Goal: Information Seeking & Learning: Find contact information

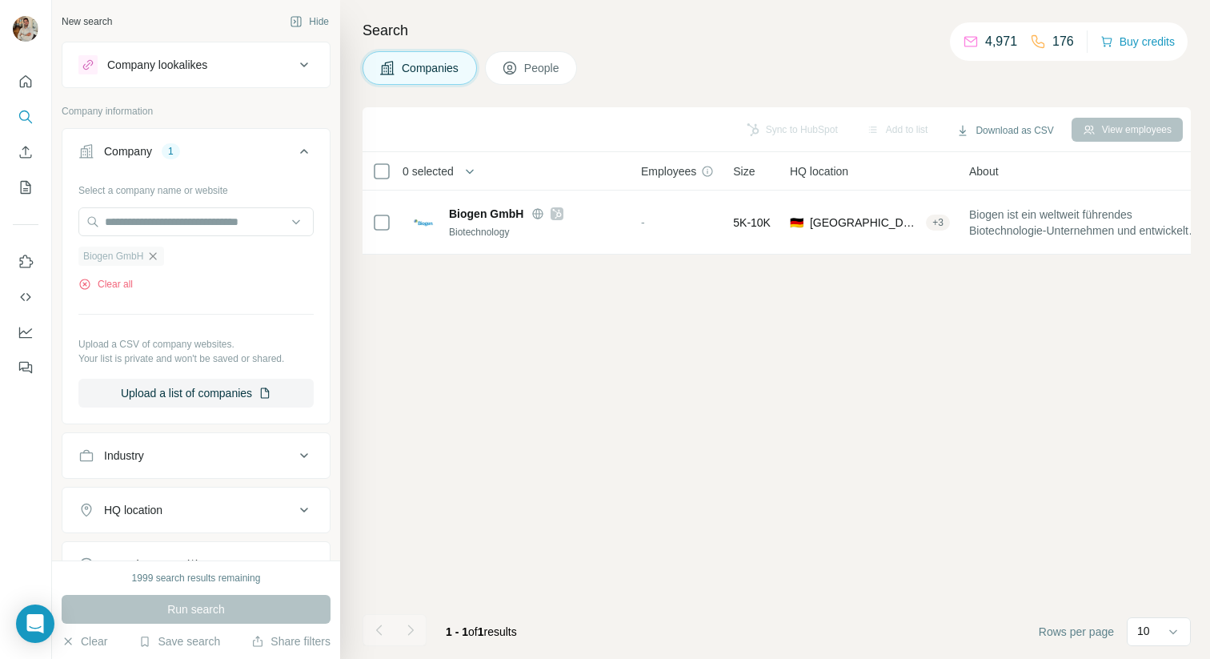
click at [152, 256] on icon "button" at bounding box center [152, 256] width 13 height 13
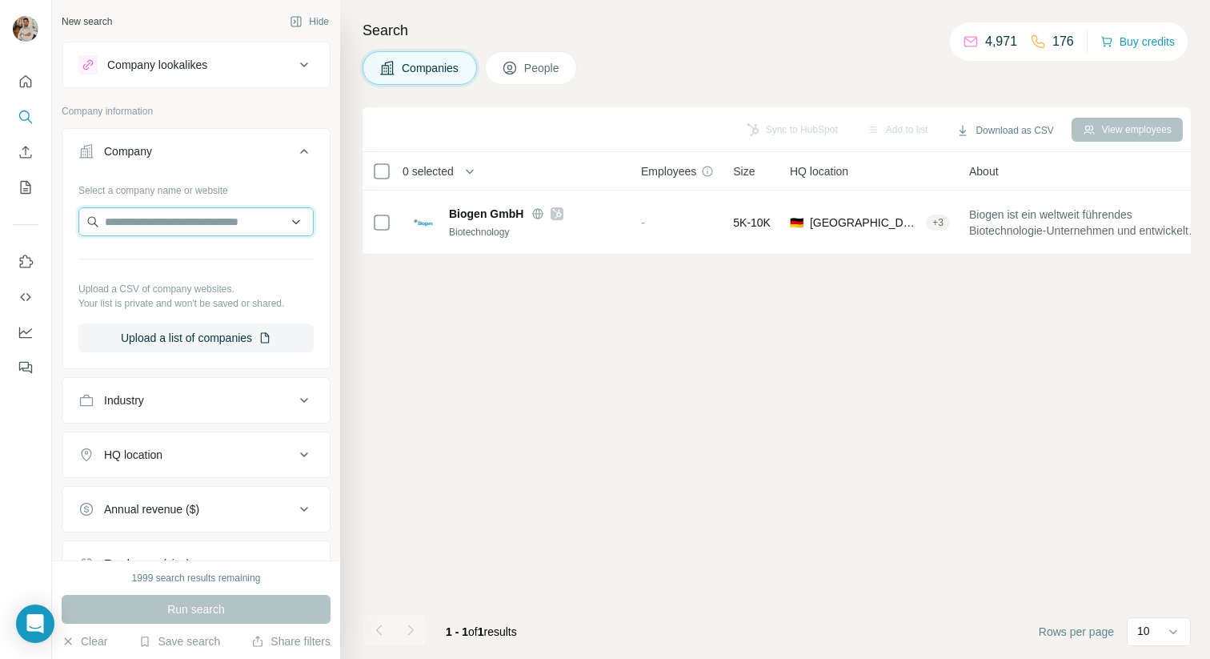
click at [157, 231] on input "text" at bounding box center [195, 221] width 235 height 29
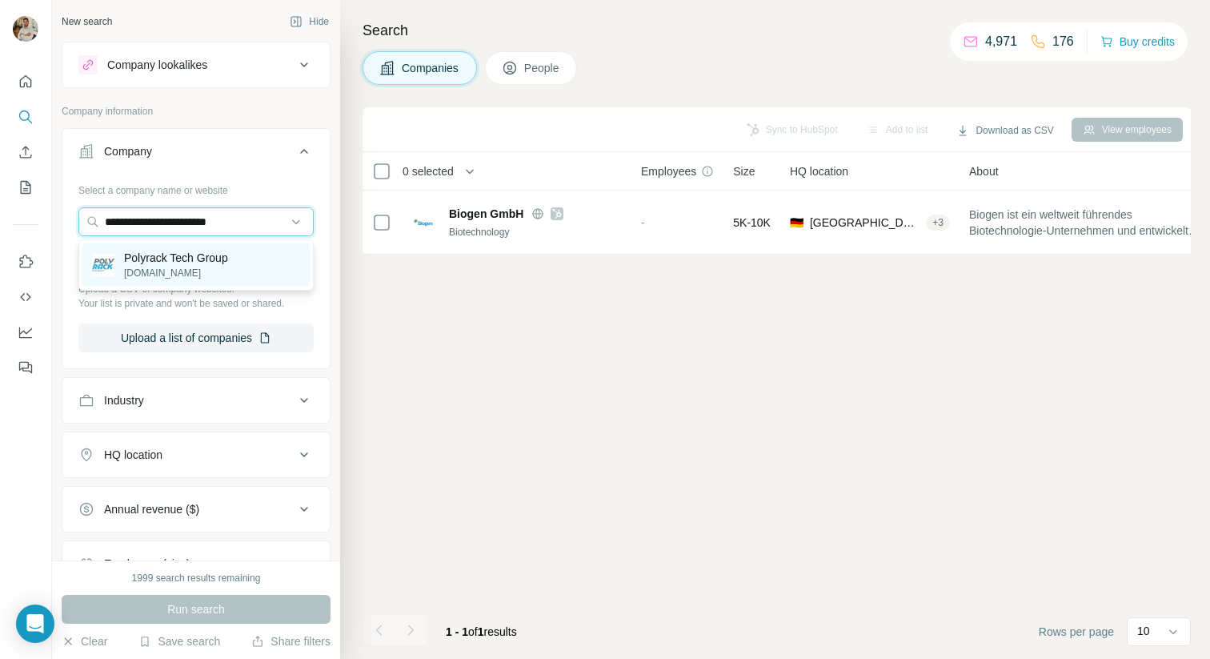
type input "**********"
click at [221, 265] on p "Polyrack Tech Group" at bounding box center [176, 258] width 104 height 16
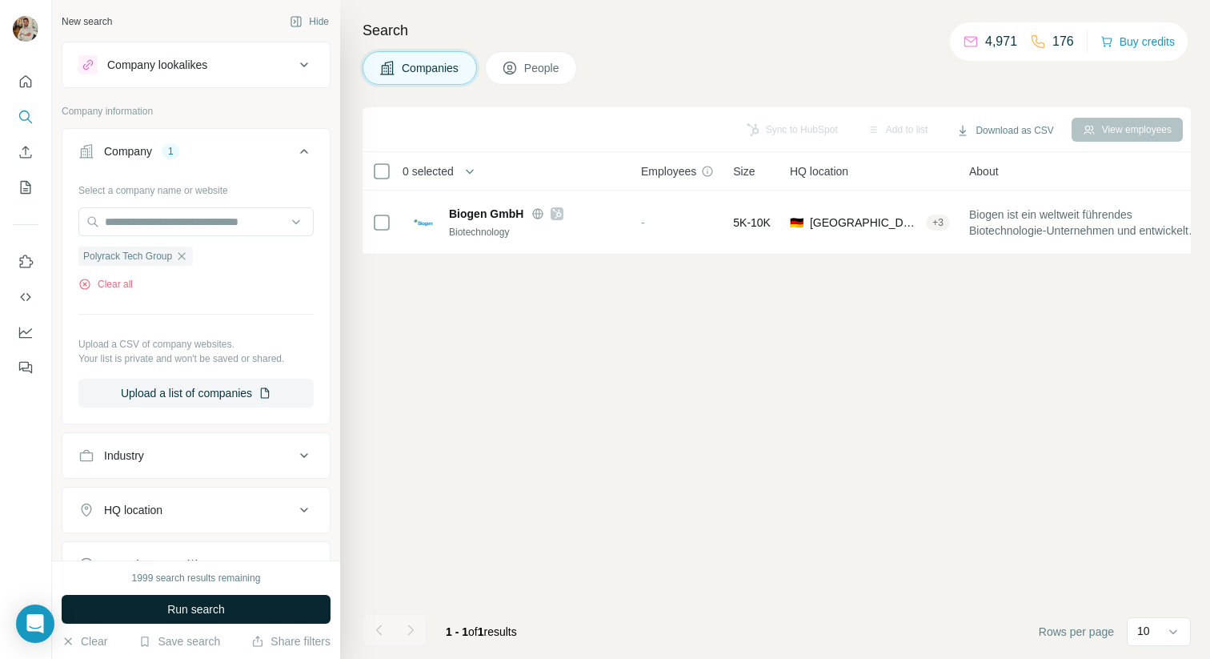
click at [223, 616] on span "Run search" at bounding box center [196, 609] width 58 height 16
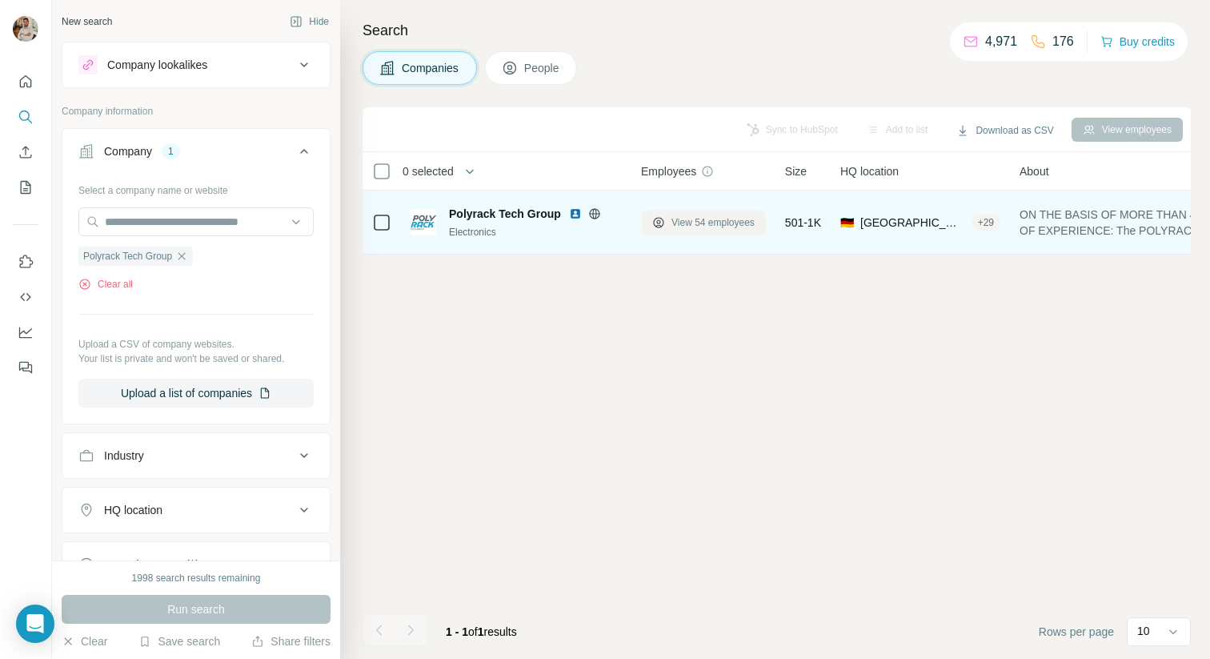
click at [675, 222] on span "View 54 employees" at bounding box center [713, 222] width 83 height 14
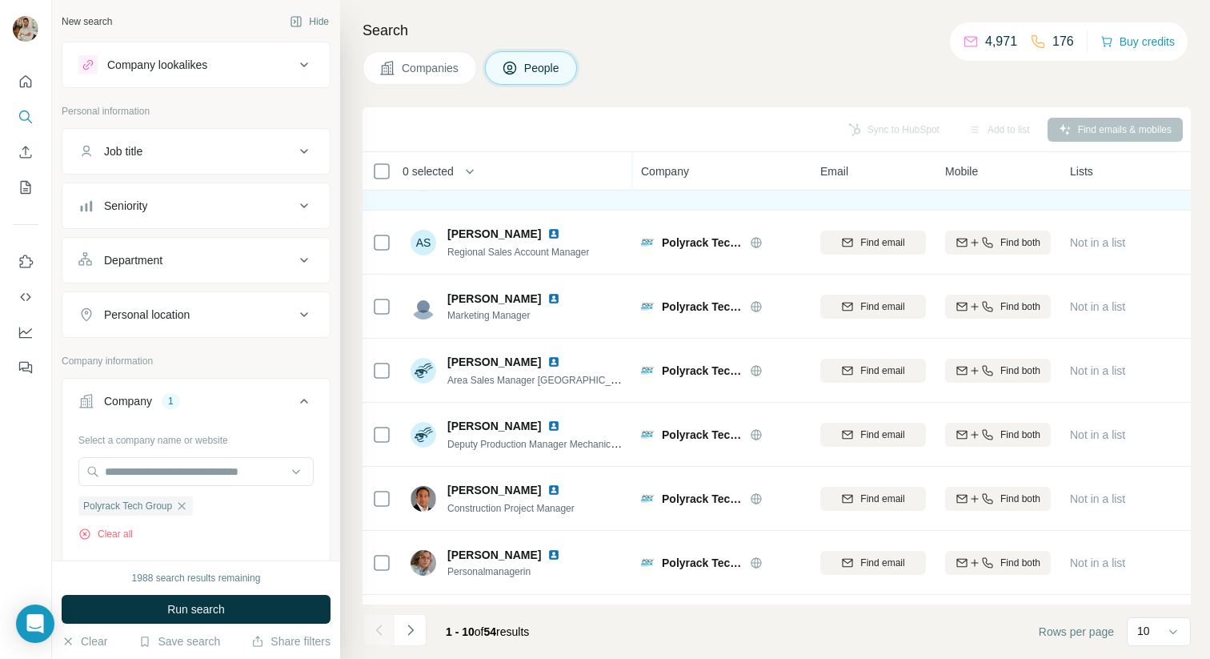
scroll to position [227, 0]
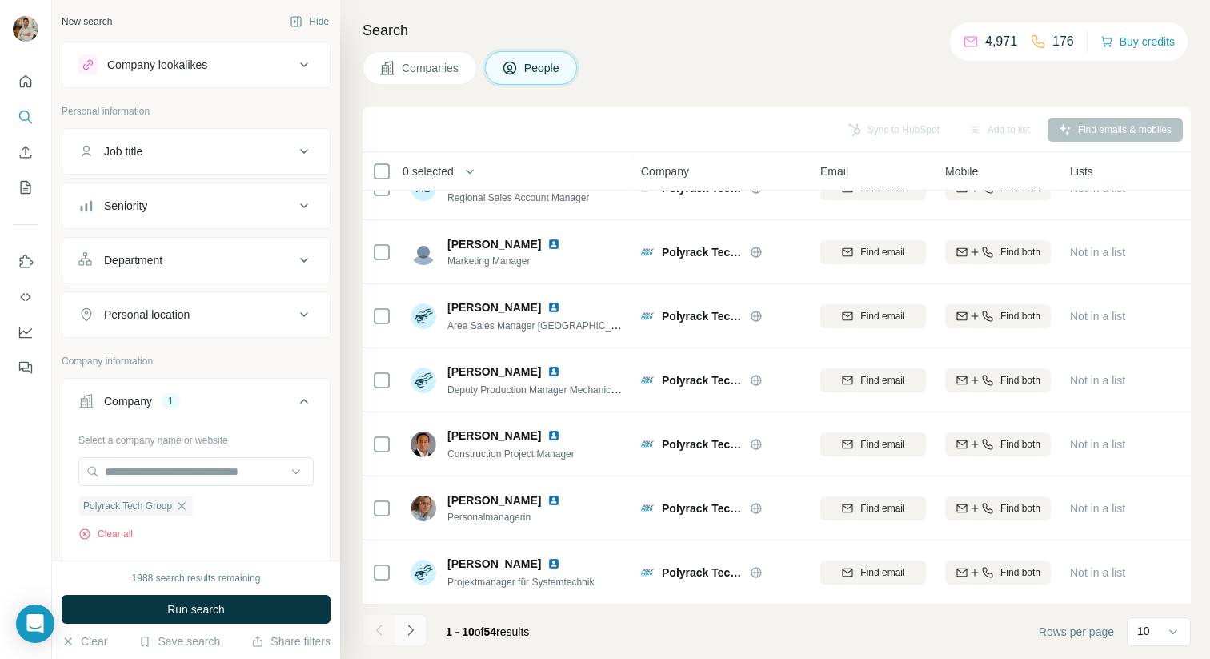
click at [410, 619] on button "Navigate to next page" at bounding box center [411, 630] width 32 height 32
click at [424, 614] on button "Navigate to next page" at bounding box center [411, 630] width 32 height 32
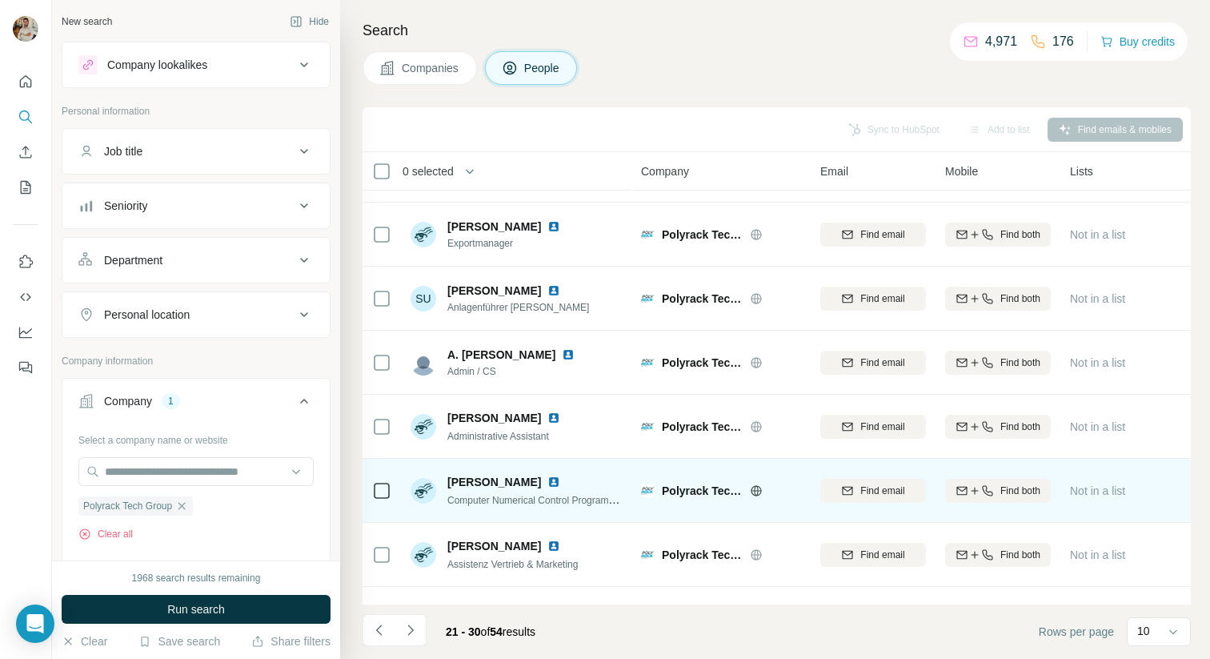
scroll to position [170, 0]
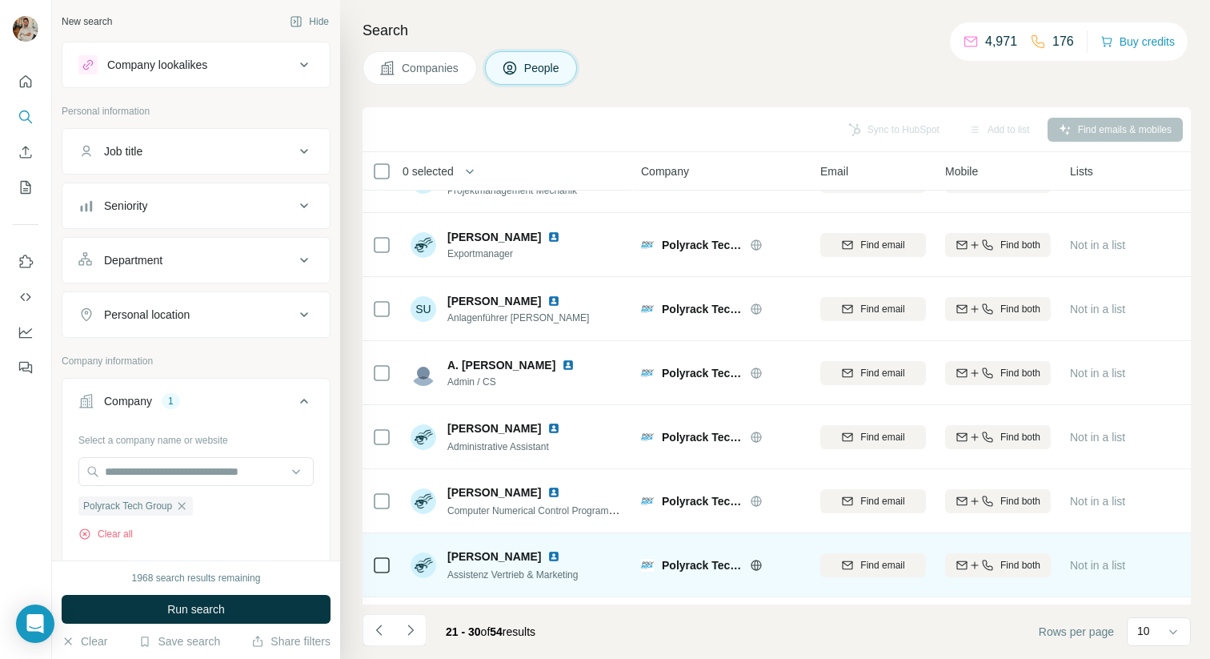
click at [547, 554] on img at bounding box center [553, 556] width 13 height 13
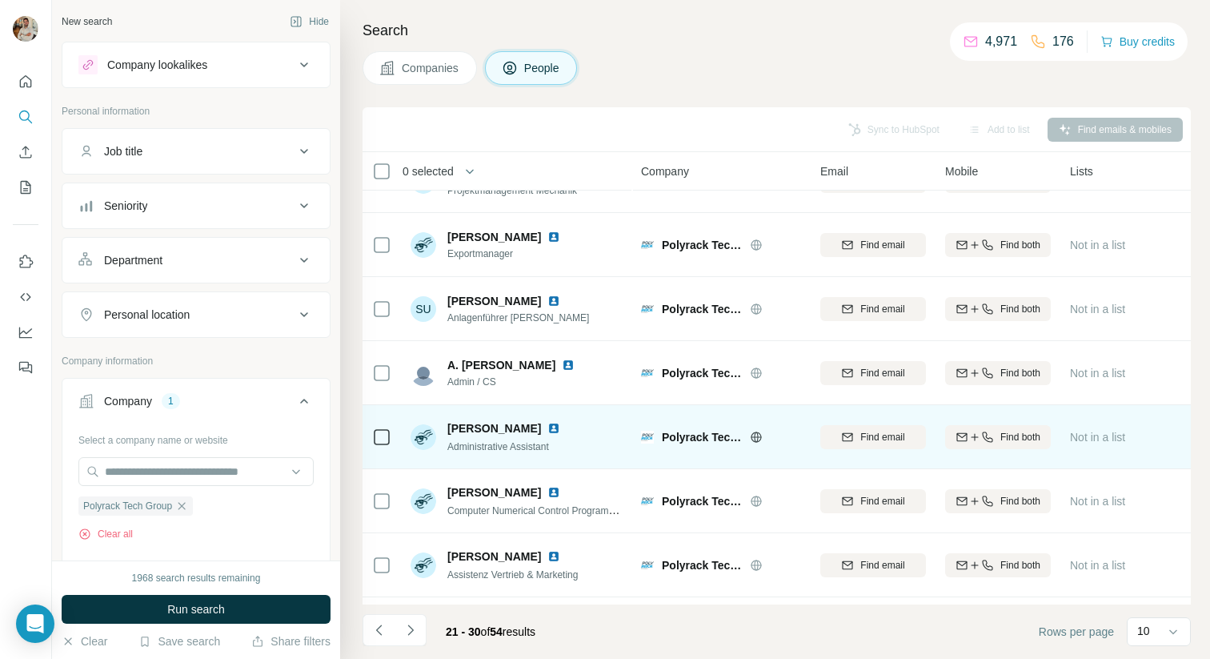
scroll to position [227, 0]
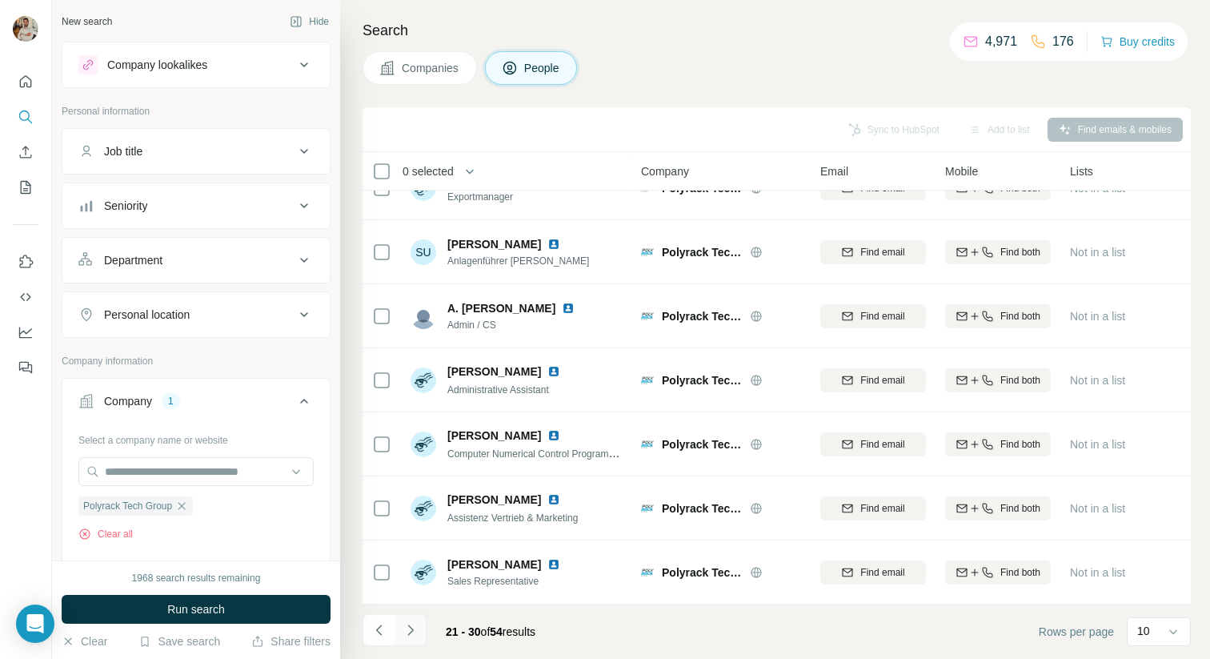
click at [415, 625] on icon "Navigate to next page" at bounding box center [411, 630] width 16 height 16
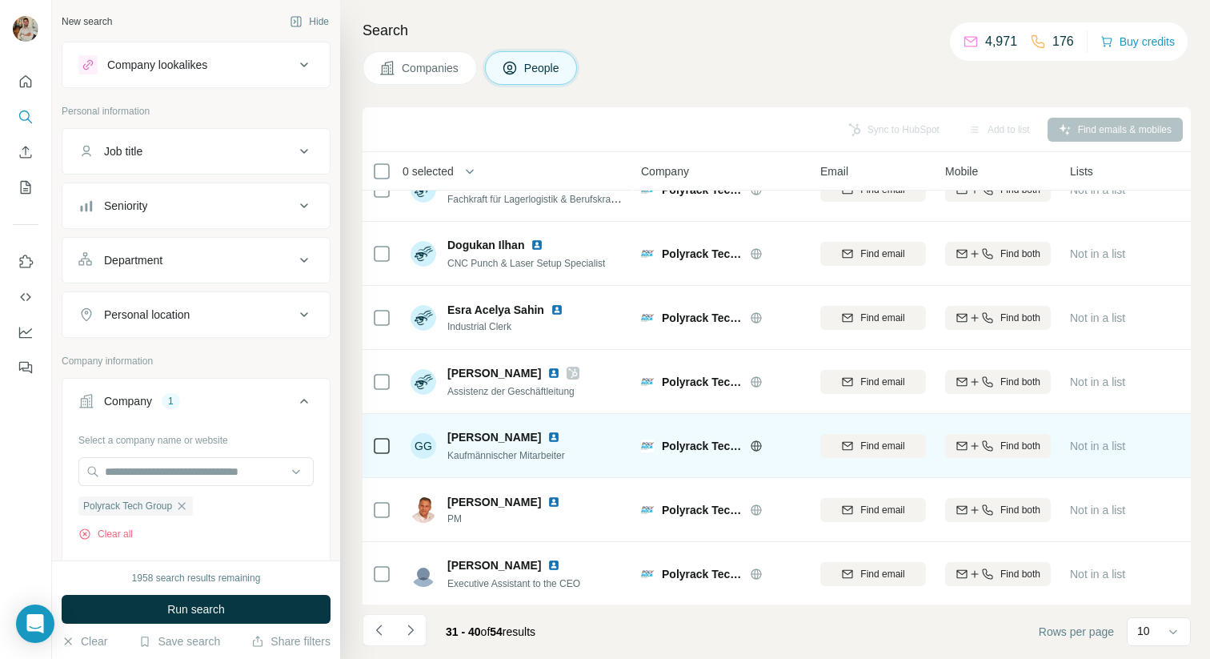
scroll to position [0, 0]
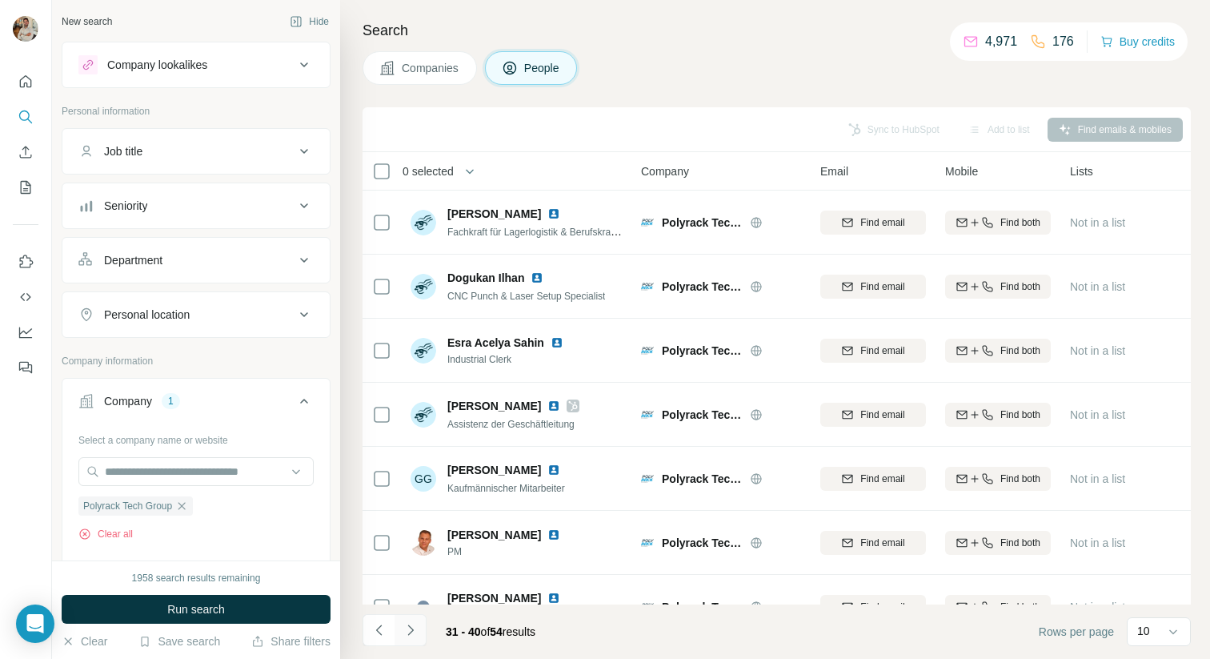
click at [415, 625] on icon "Navigate to next page" at bounding box center [411, 630] width 16 height 16
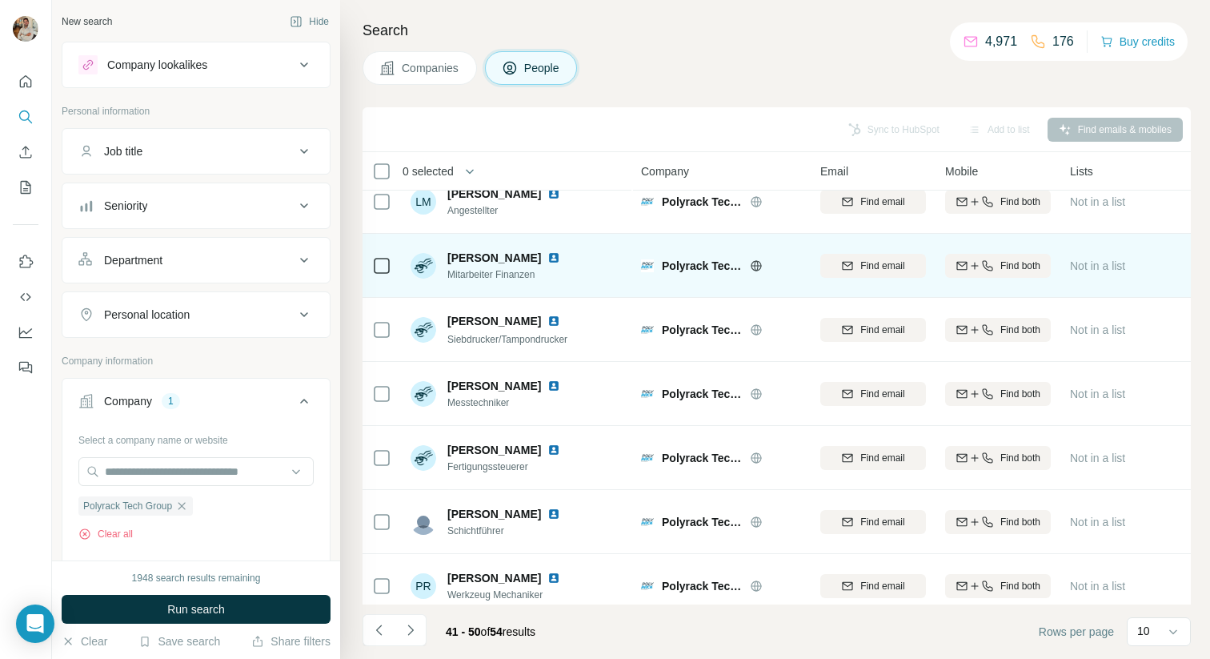
scroll to position [227, 0]
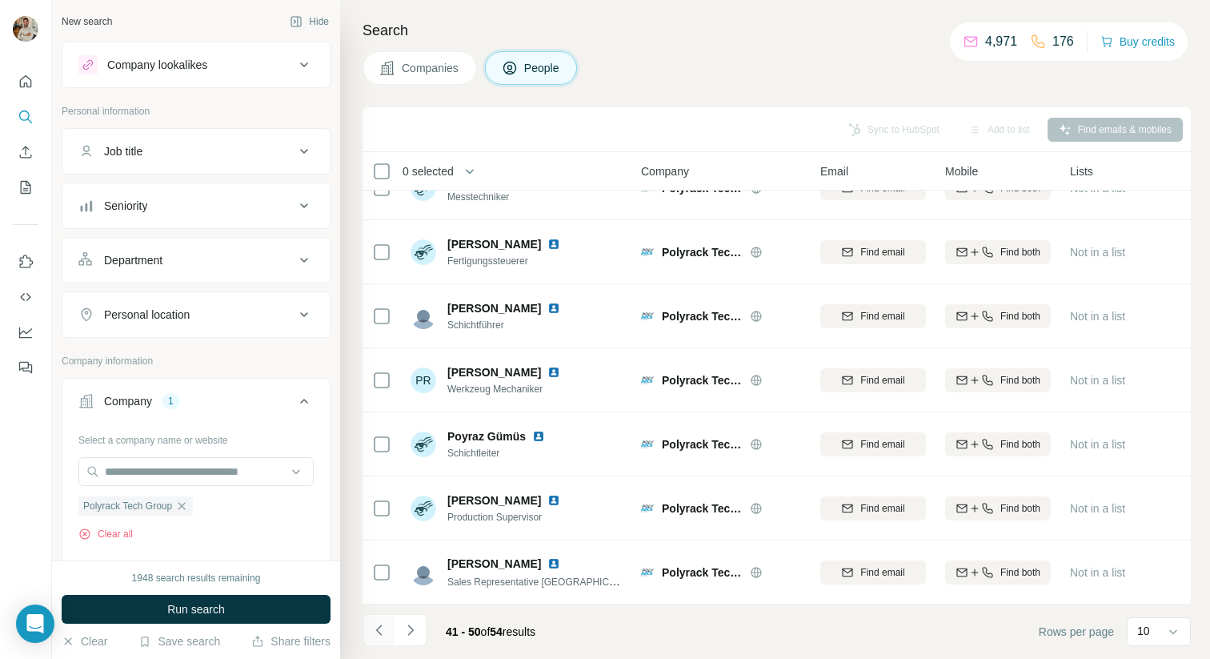
click at [381, 623] on icon "Navigate to previous page" at bounding box center [379, 630] width 16 height 16
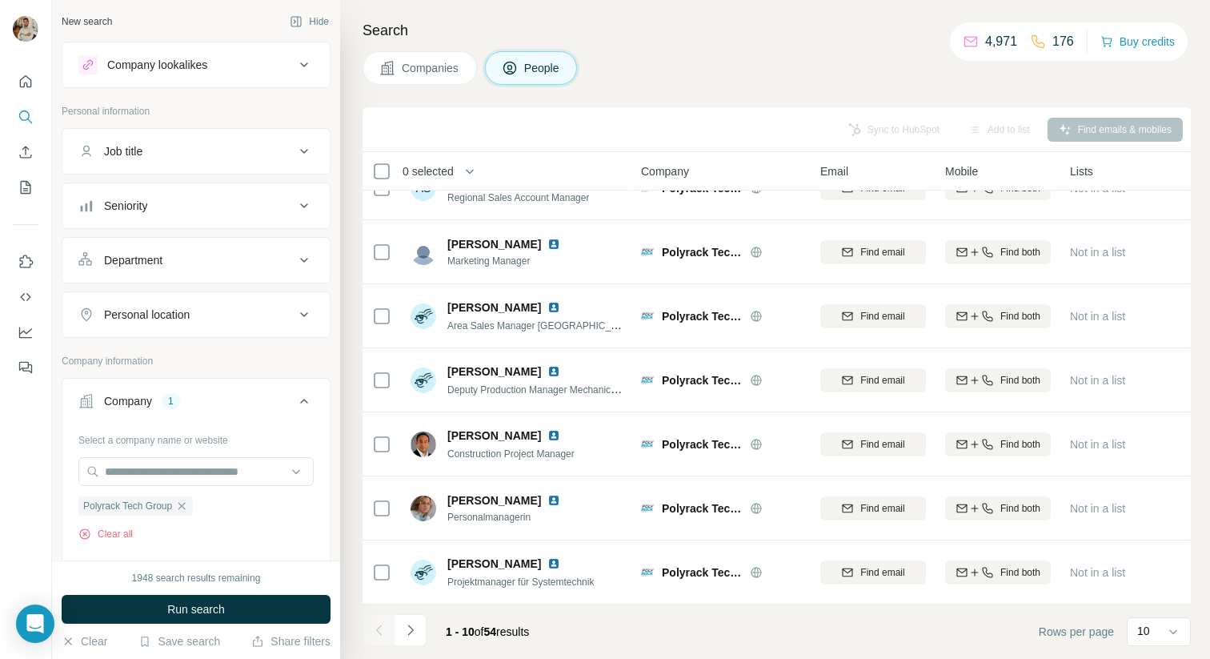
click at [381, 623] on div at bounding box center [379, 630] width 32 height 32
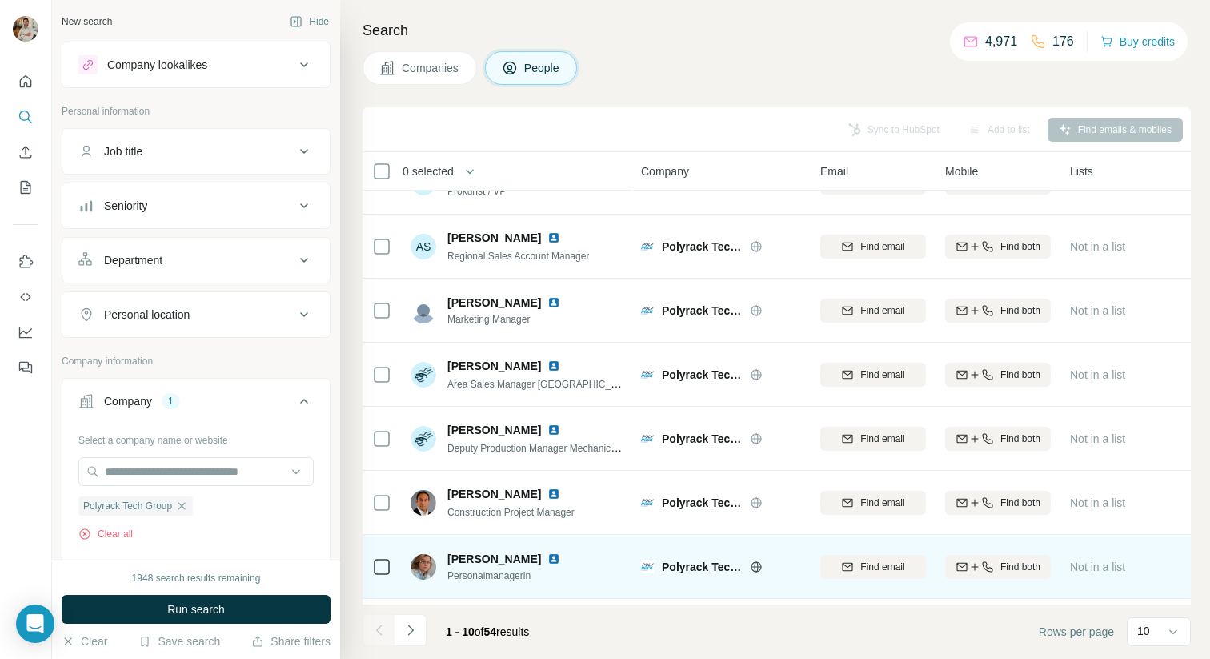
scroll to position [155, 0]
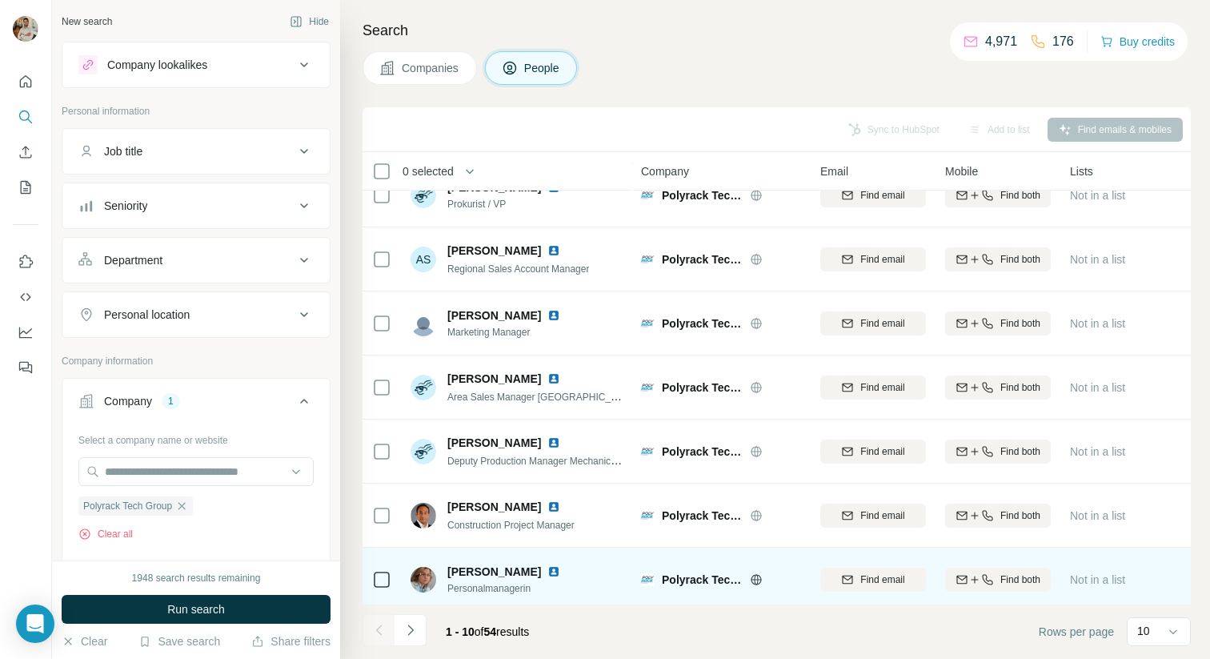
click at [547, 568] on img at bounding box center [553, 571] width 13 height 13
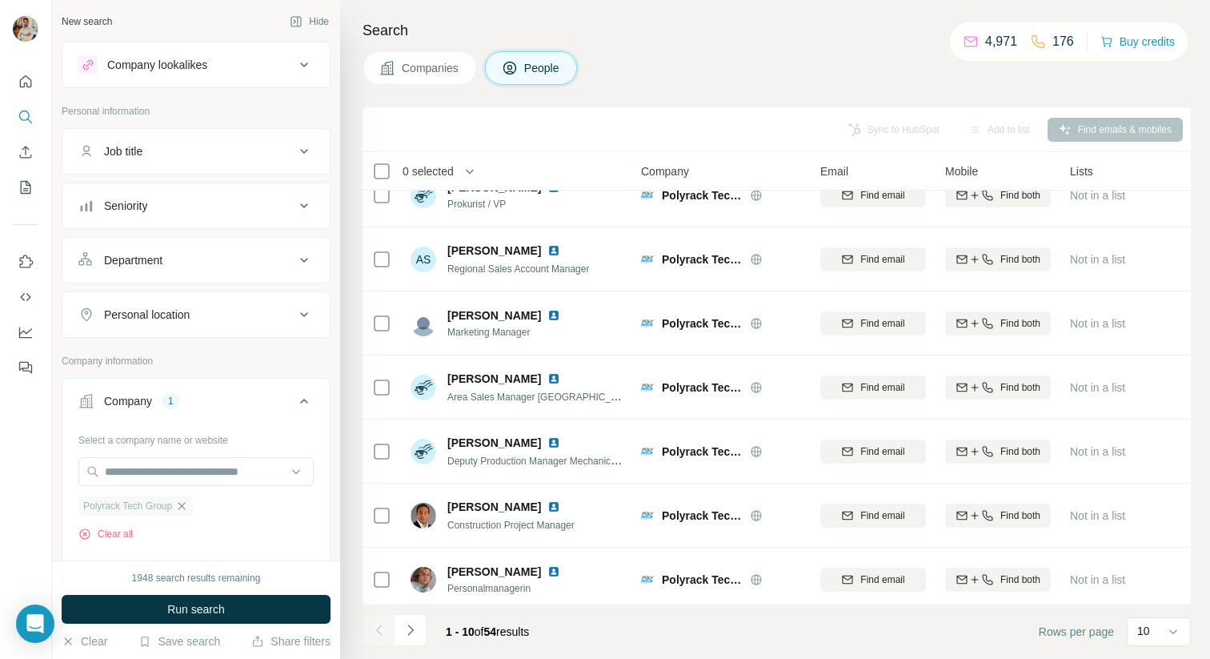
click at [188, 506] on icon "button" at bounding box center [181, 505] width 13 height 13
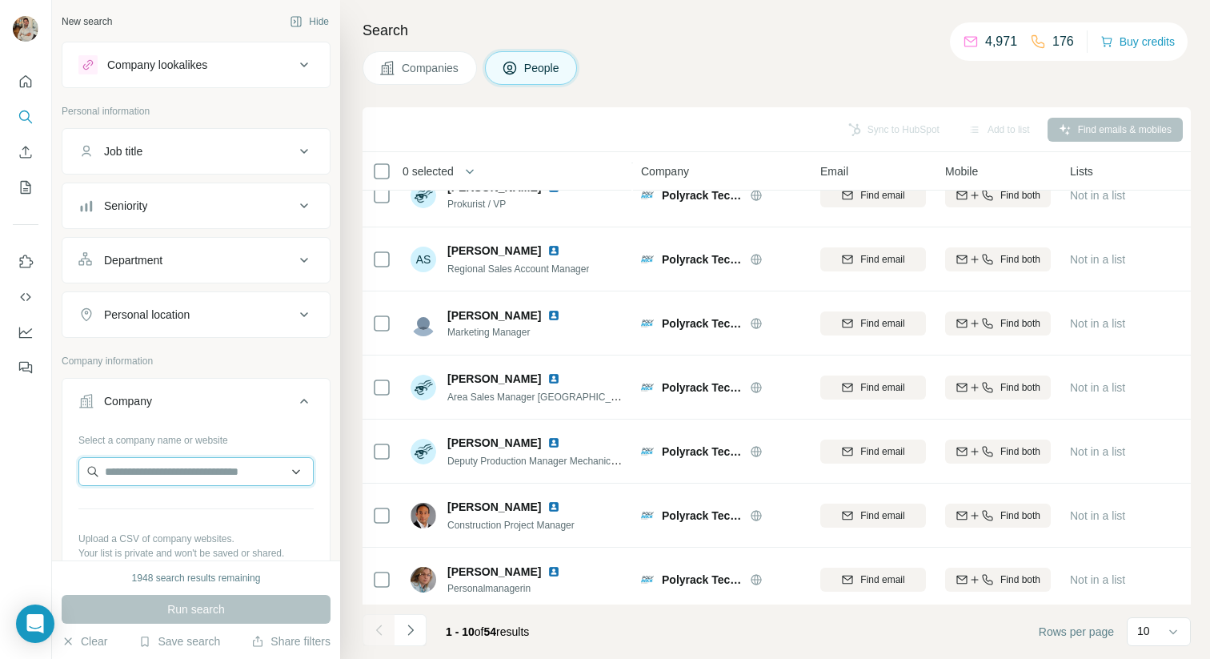
click at [160, 472] on input "text" at bounding box center [195, 471] width 235 height 29
paste input "**********"
type input "**********"
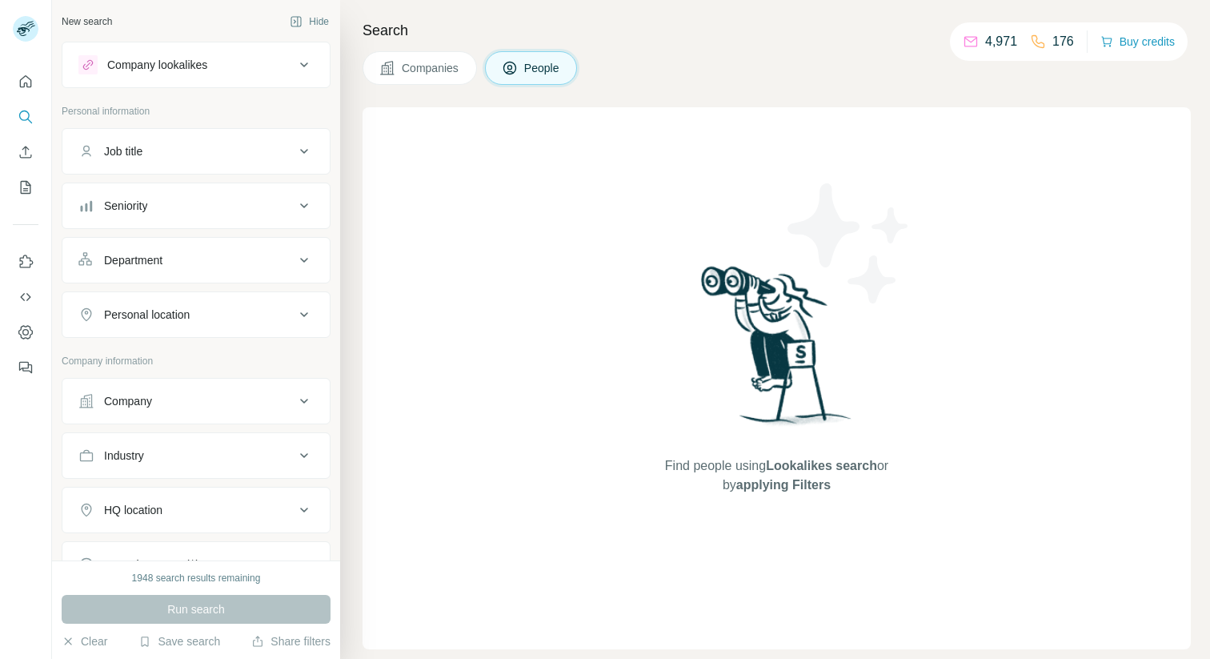
click at [159, 417] on button "Company" at bounding box center [195, 401] width 267 height 38
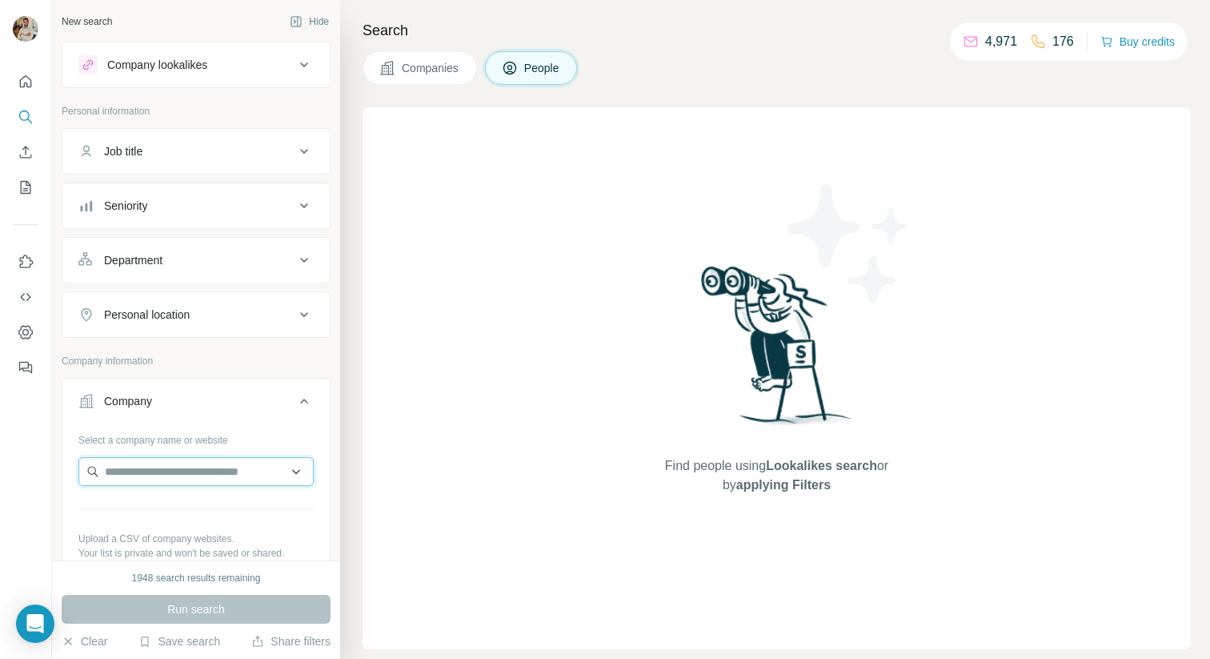
click at [160, 474] on input "text" at bounding box center [195, 471] width 235 height 29
paste input "**********"
type input "**********"
click at [153, 510] on p "[DOMAIN_NAME]" at bounding box center [169, 507] width 90 height 16
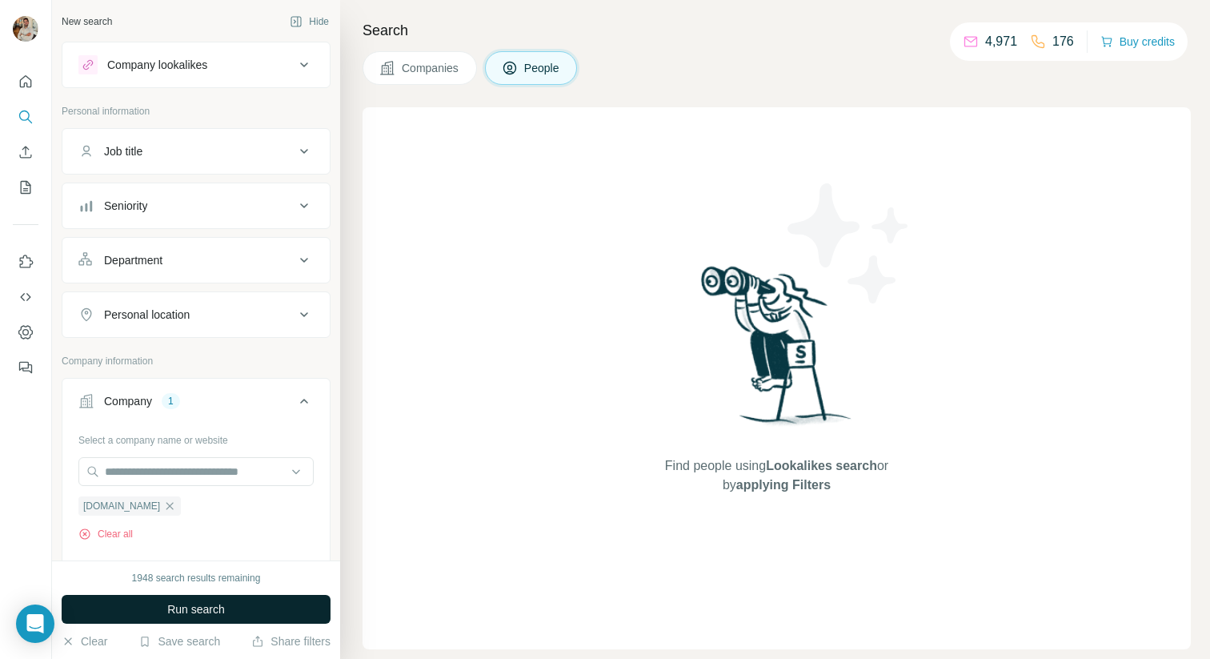
click at [196, 604] on span "Run search" at bounding box center [196, 609] width 58 height 16
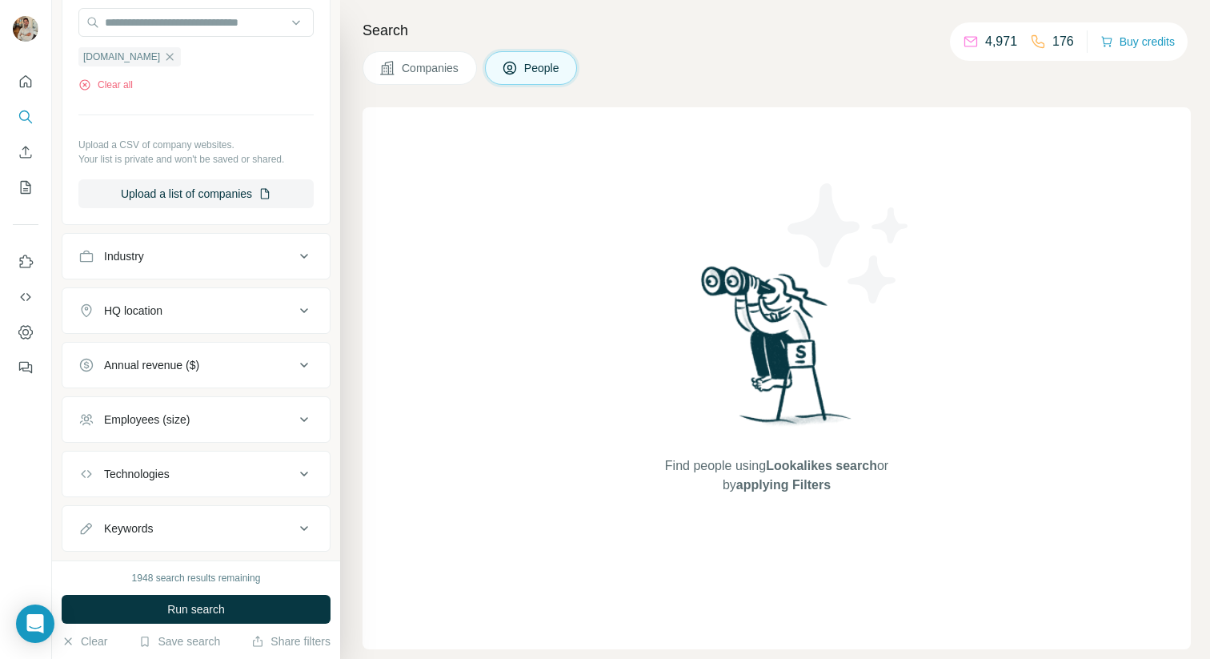
scroll to position [464, 0]
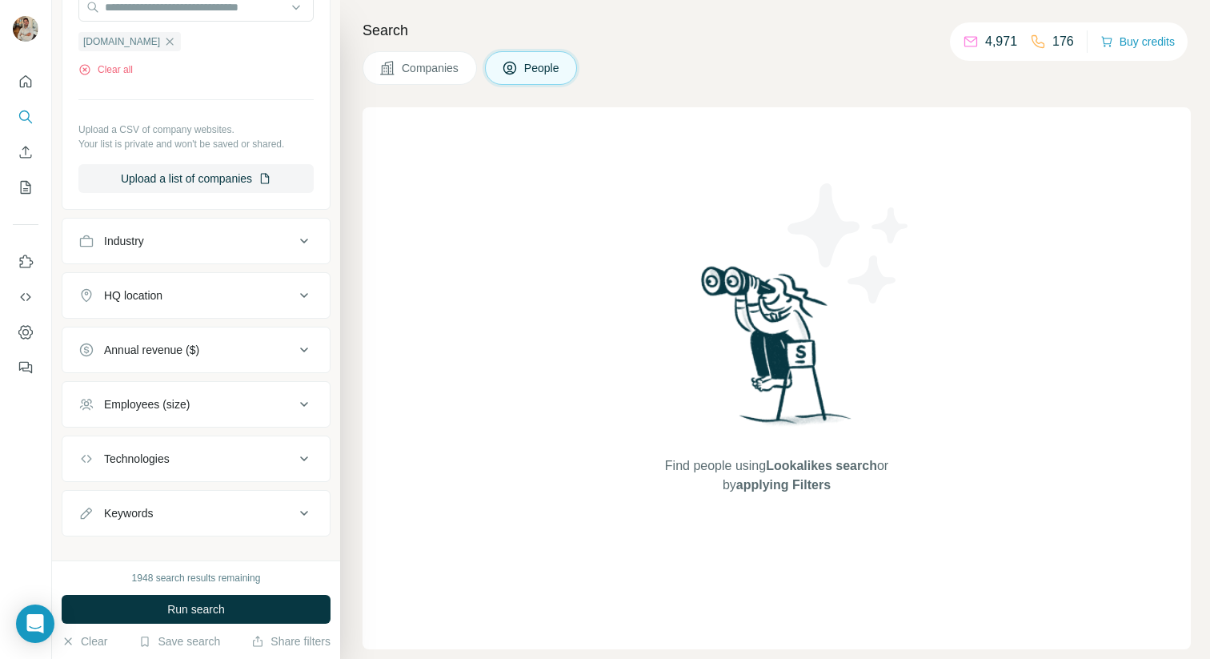
click at [273, 404] on div "Employees (size)" at bounding box center [186, 404] width 216 height 16
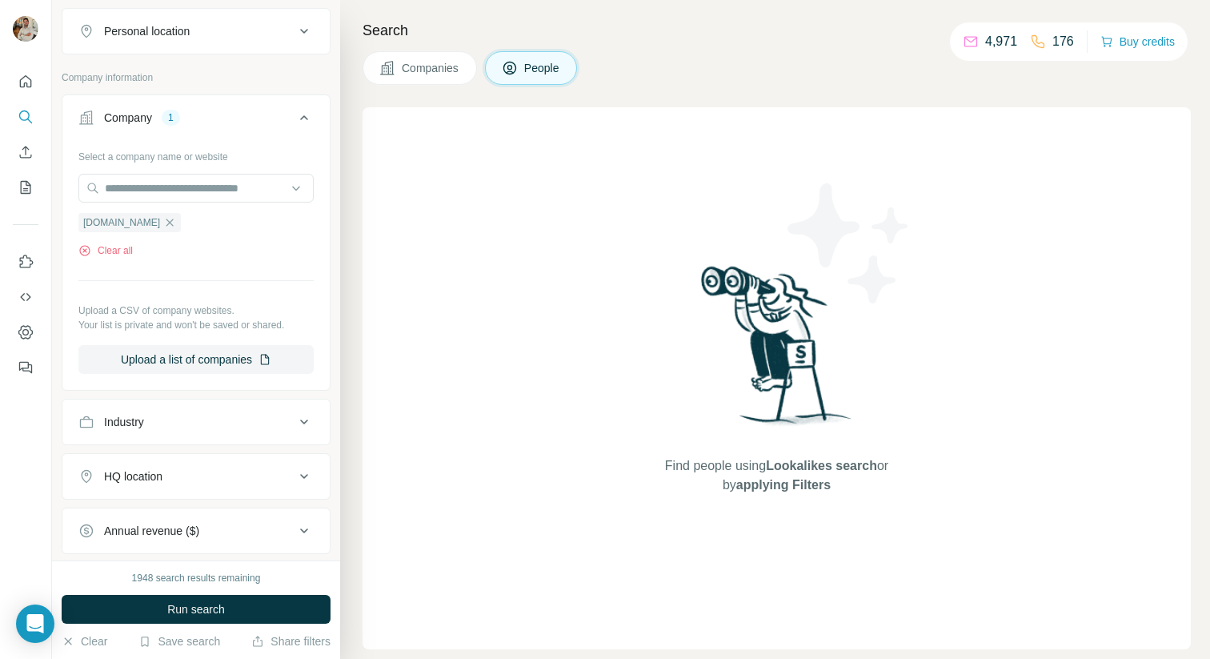
scroll to position [278, 0]
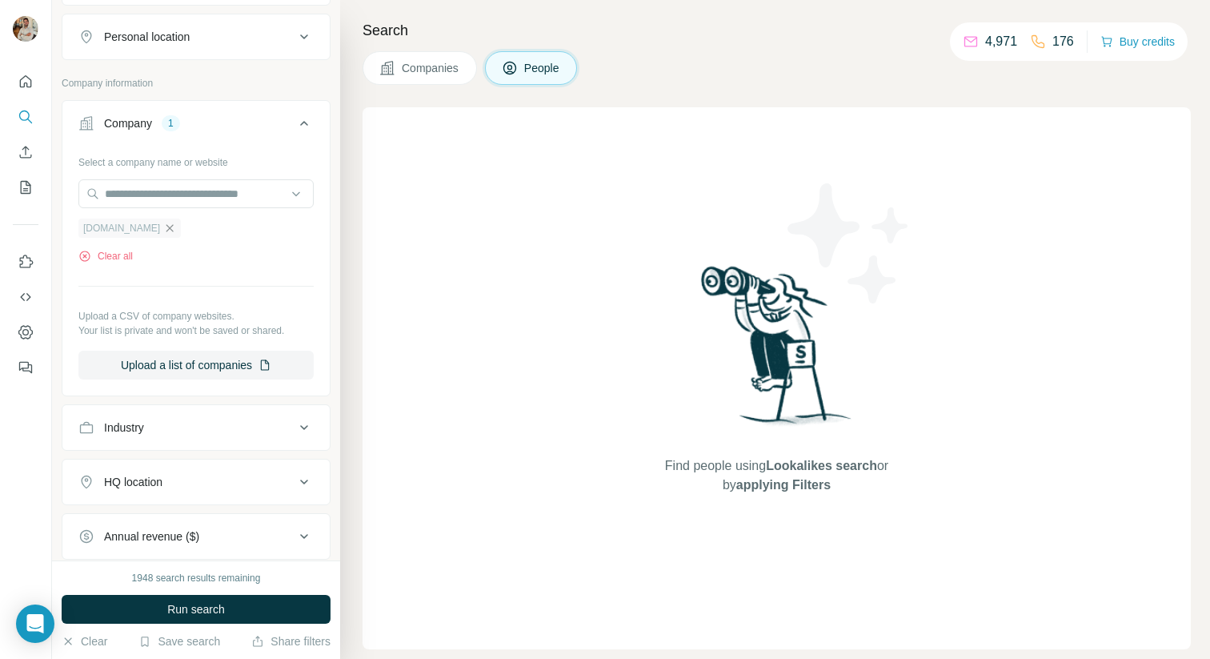
click at [176, 232] on icon "button" at bounding box center [169, 228] width 13 height 13
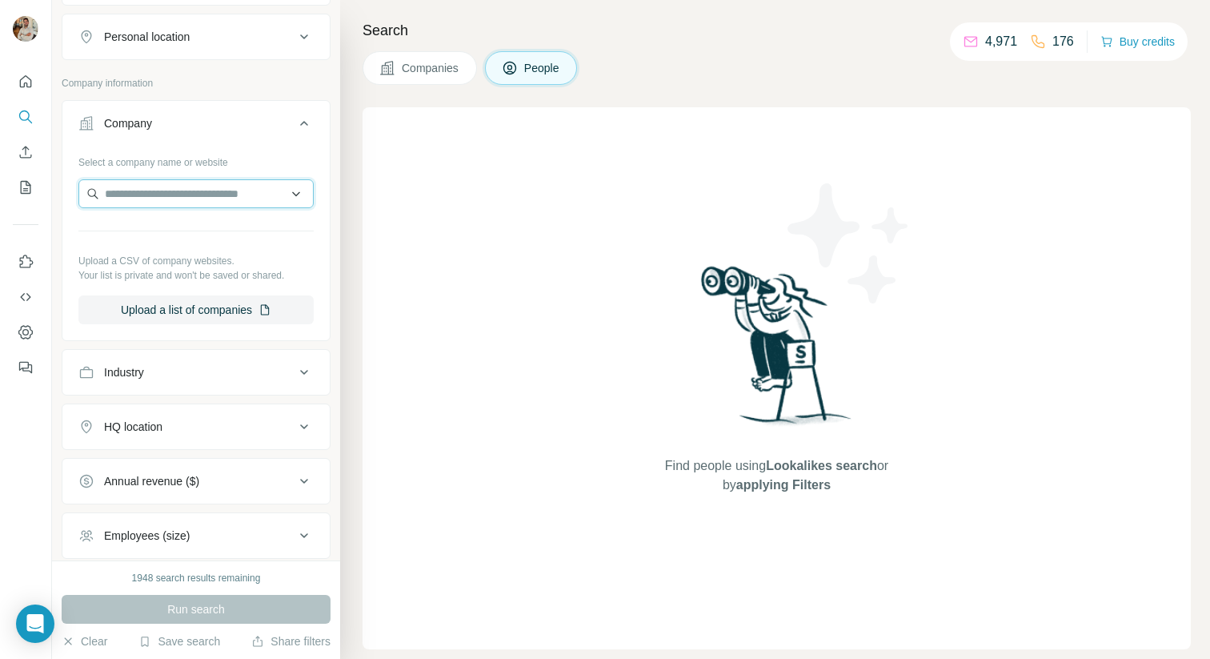
click at [172, 195] on input "text" at bounding box center [195, 193] width 235 height 29
paste input "**********"
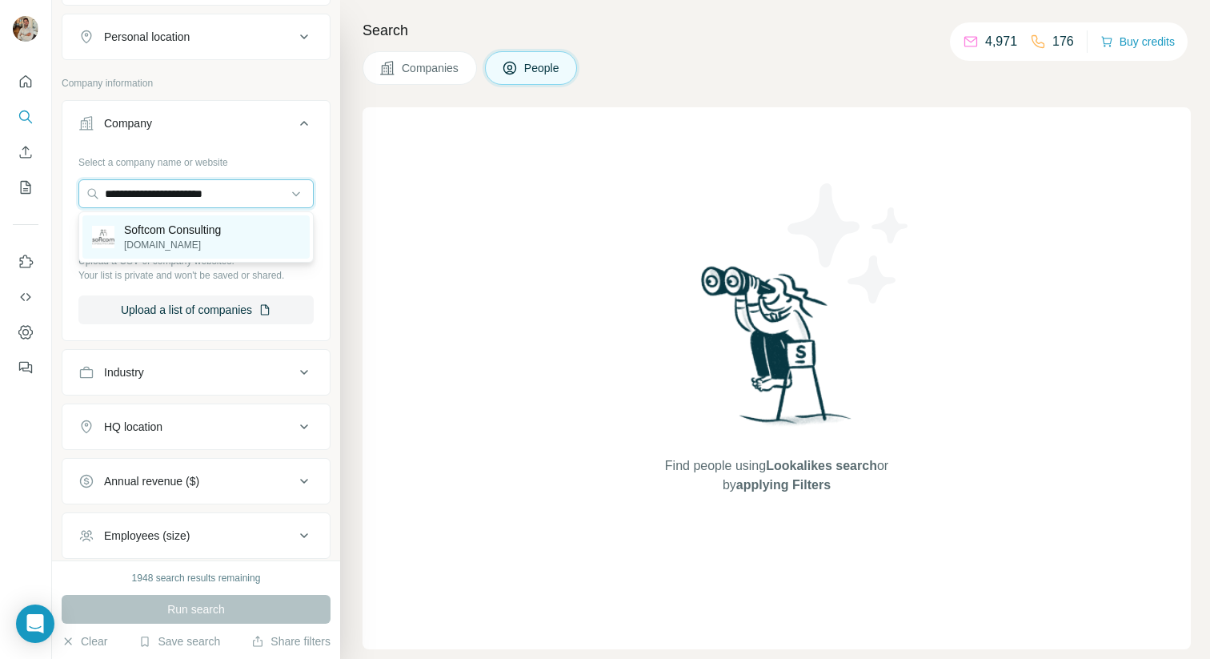
type input "**********"
click at [195, 234] on p "Softcom Consulting" at bounding box center [172, 230] width 97 height 16
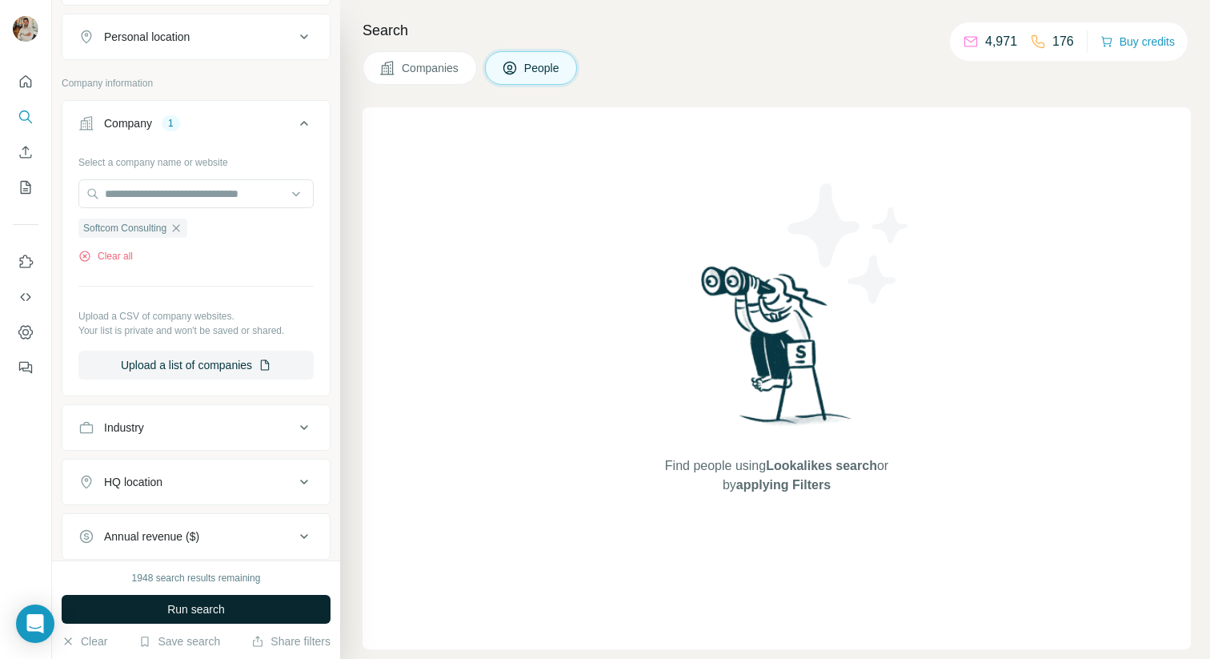
click at [218, 601] on span "Run search" at bounding box center [196, 609] width 58 height 16
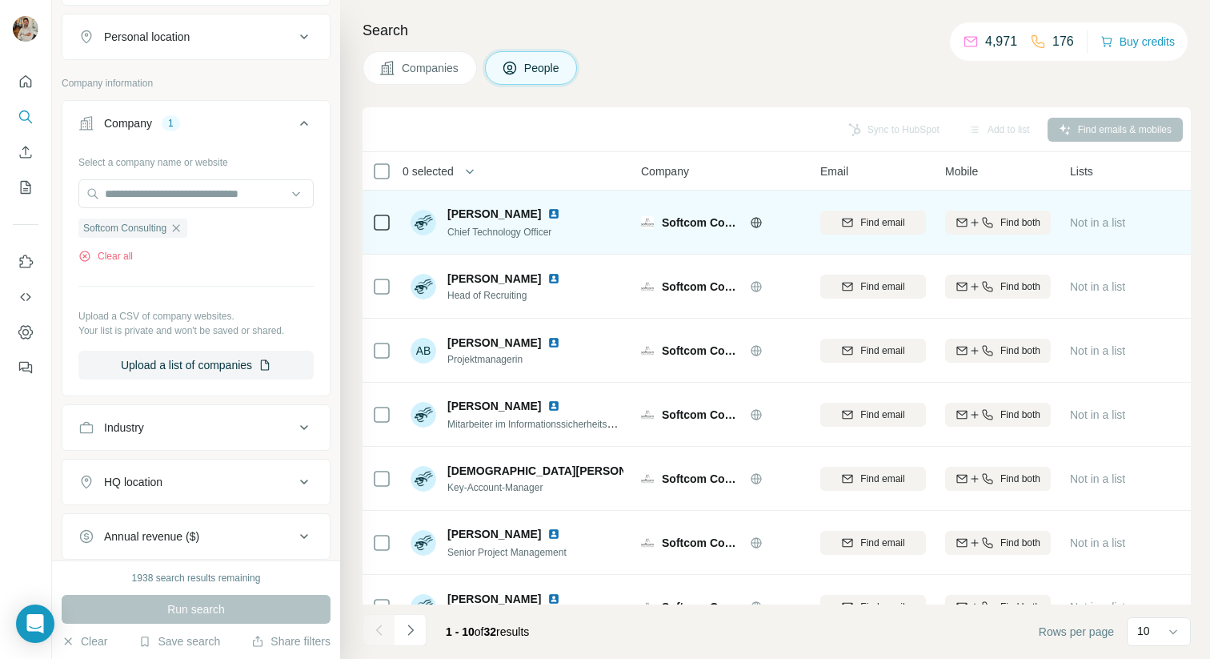
scroll to position [227, 0]
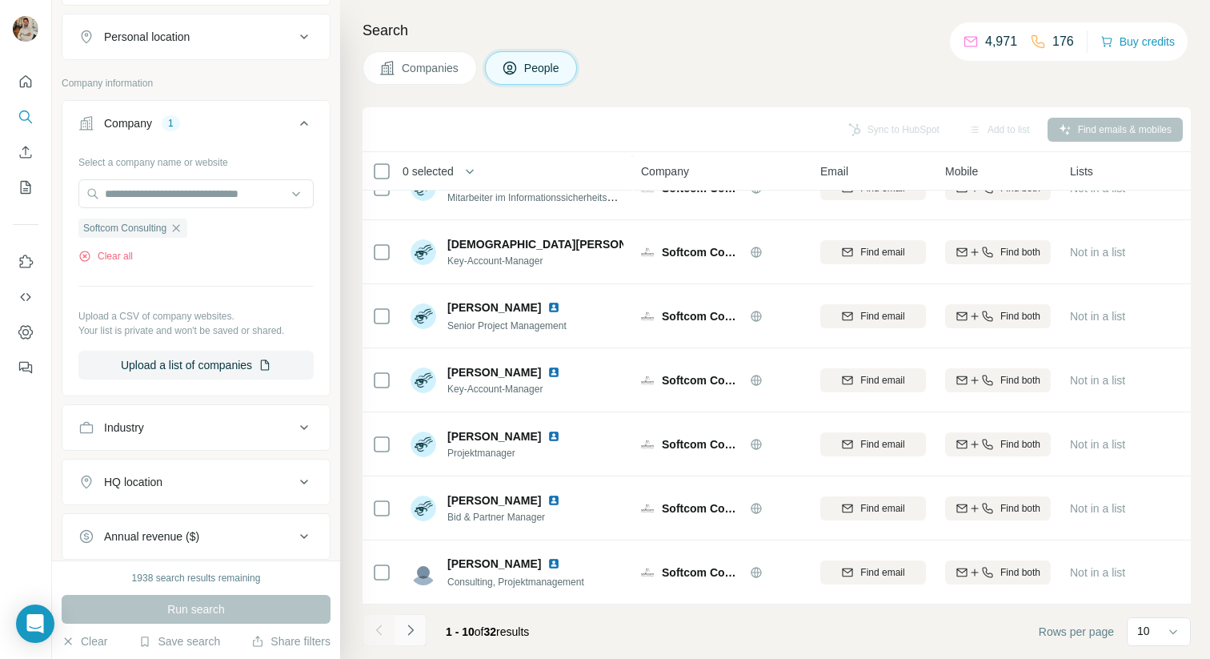
click at [408, 634] on icon "Navigate to next page" at bounding box center [410, 629] width 6 height 10
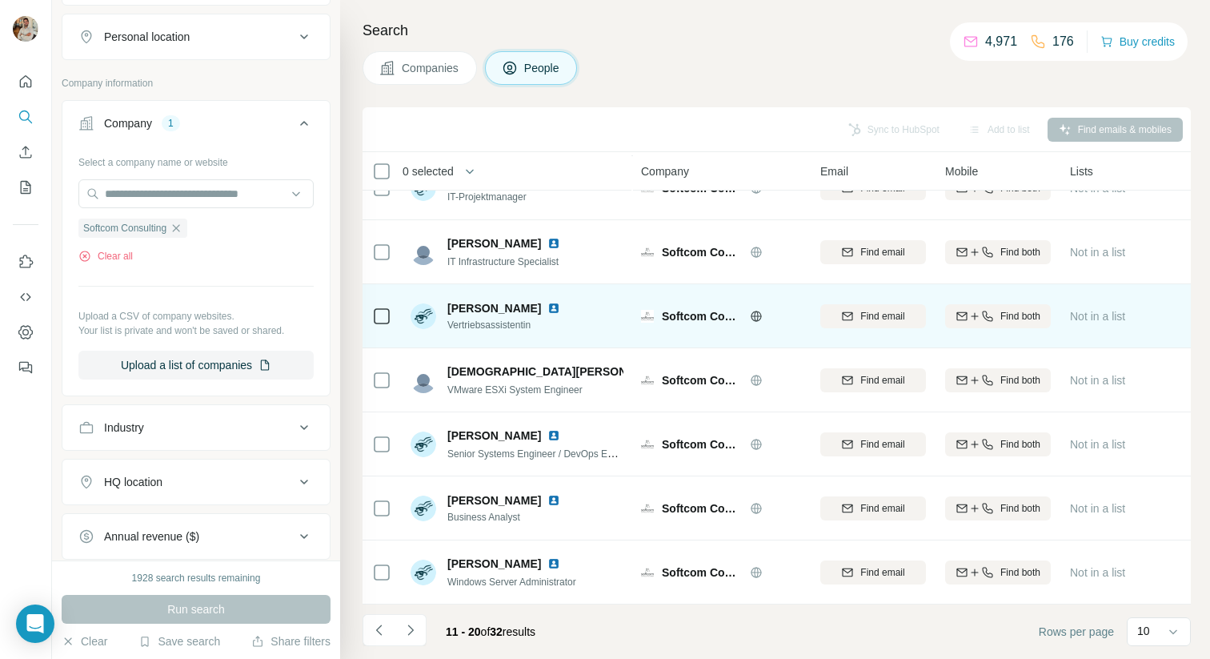
scroll to position [0, 0]
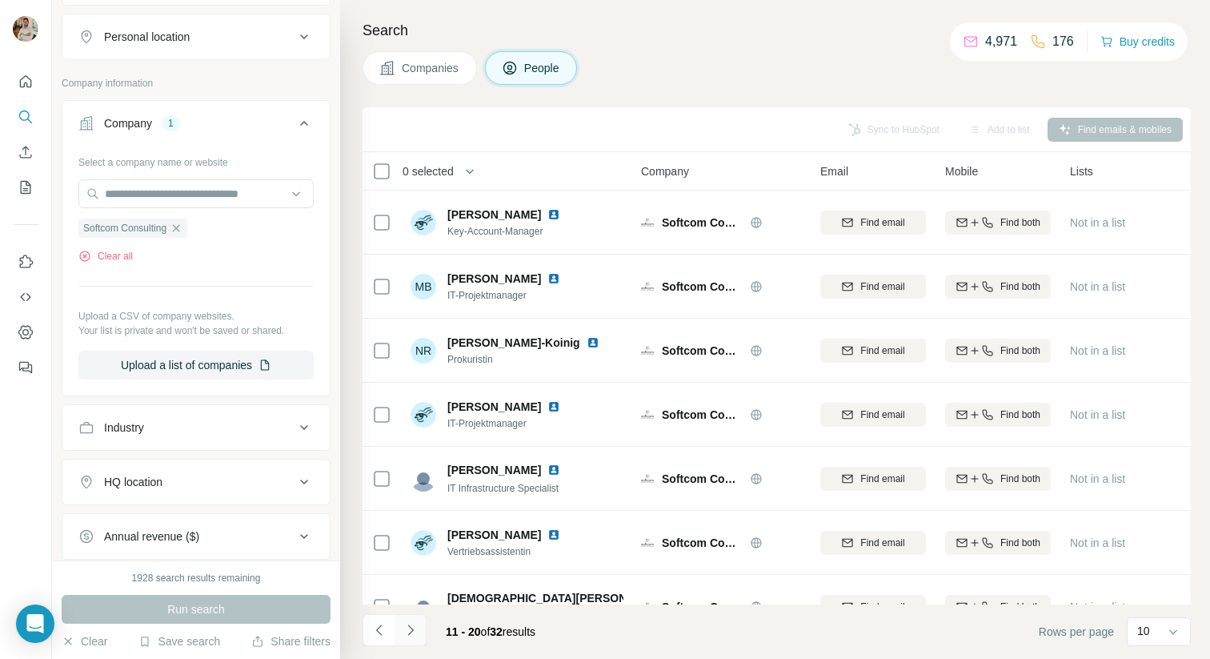
click at [414, 630] on icon "Navigate to next page" at bounding box center [411, 630] width 16 height 16
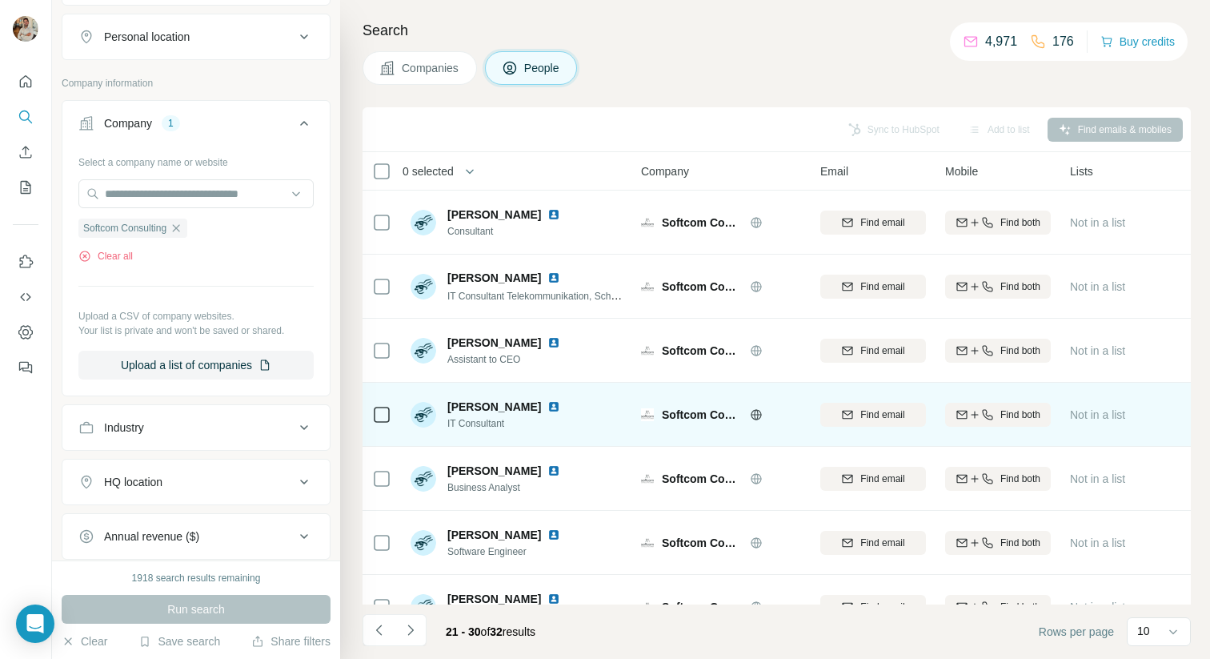
scroll to position [227, 0]
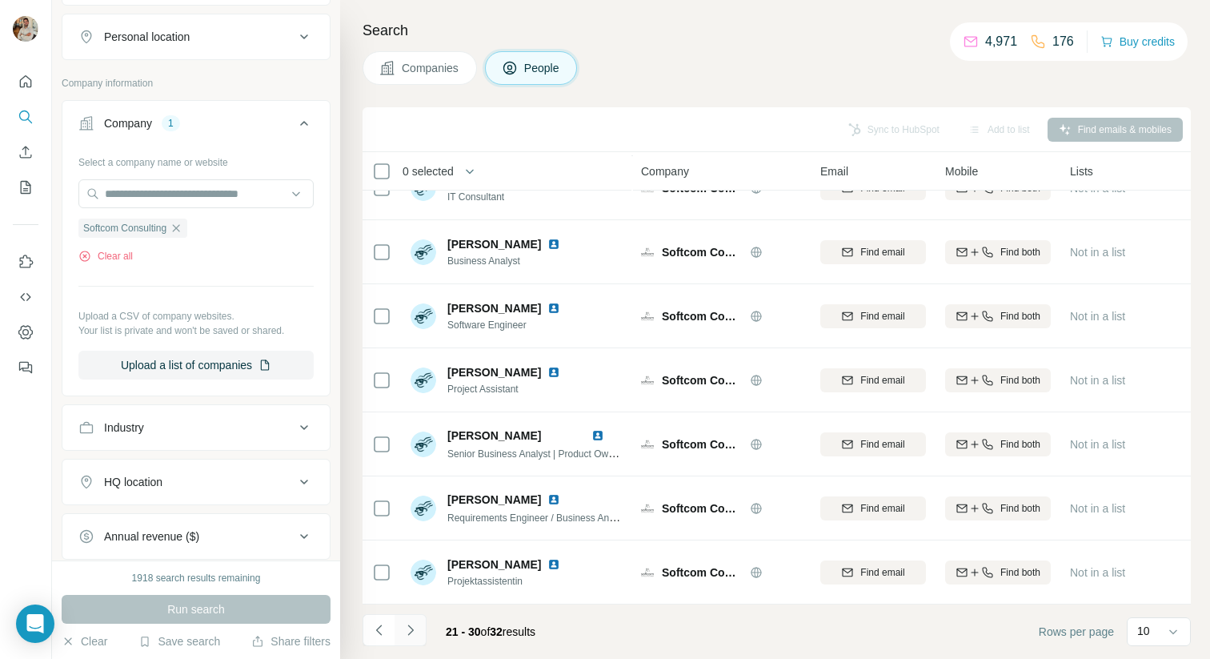
click at [411, 634] on icon "Navigate to next page" at bounding box center [411, 630] width 16 height 16
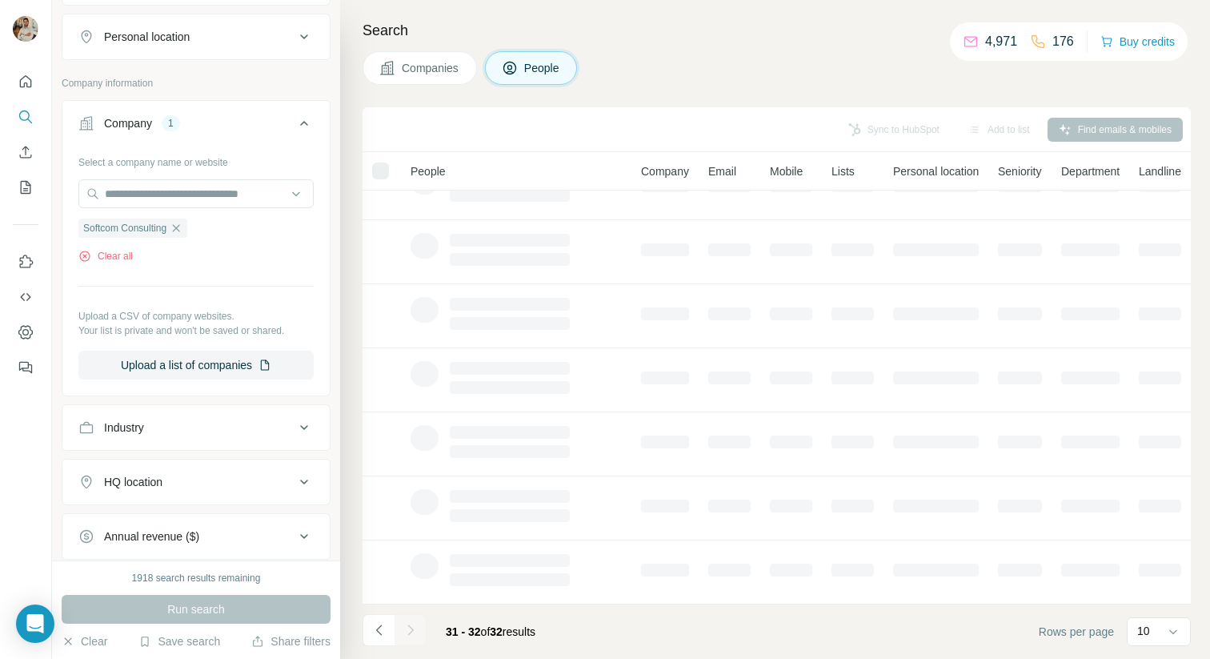
scroll to position [0, 0]
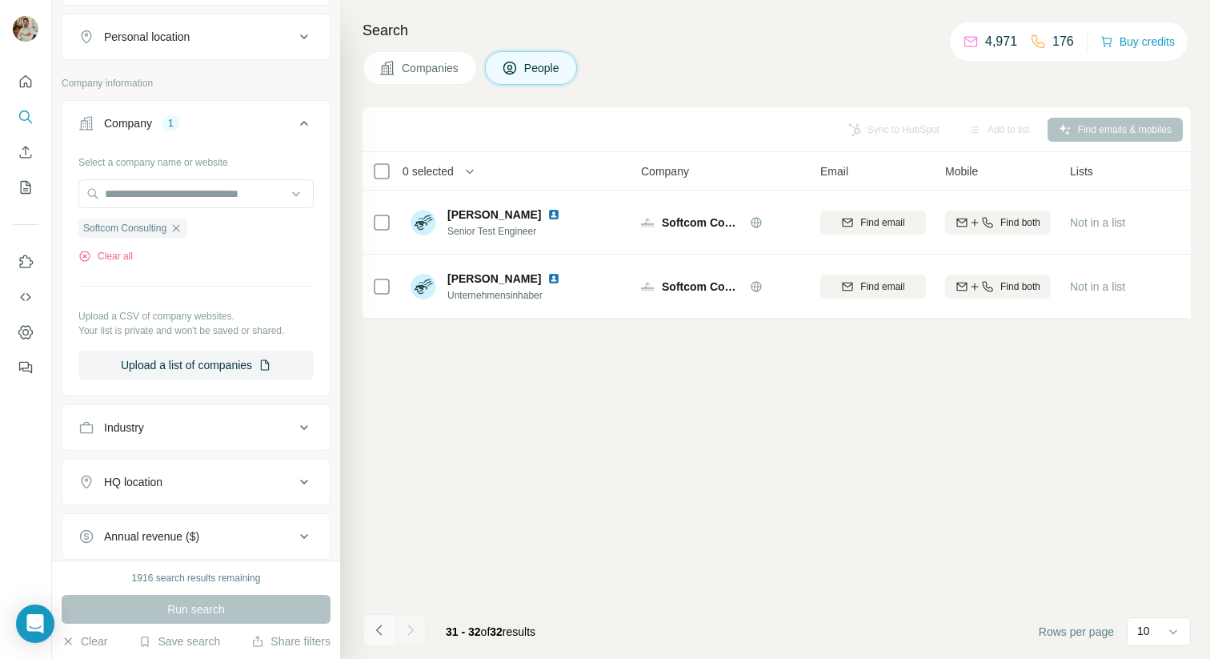
click at [379, 633] on icon "Navigate to previous page" at bounding box center [379, 630] width 16 height 16
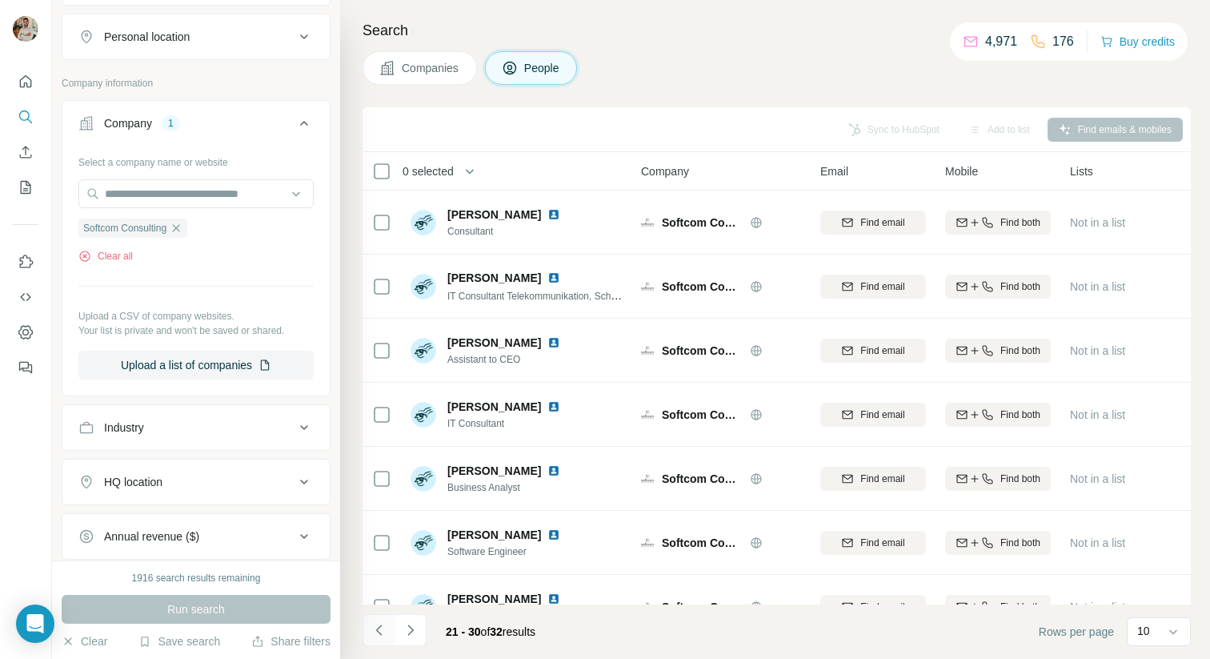
click at [379, 633] on icon "Navigate to previous page" at bounding box center [379, 630] width 16 height 16
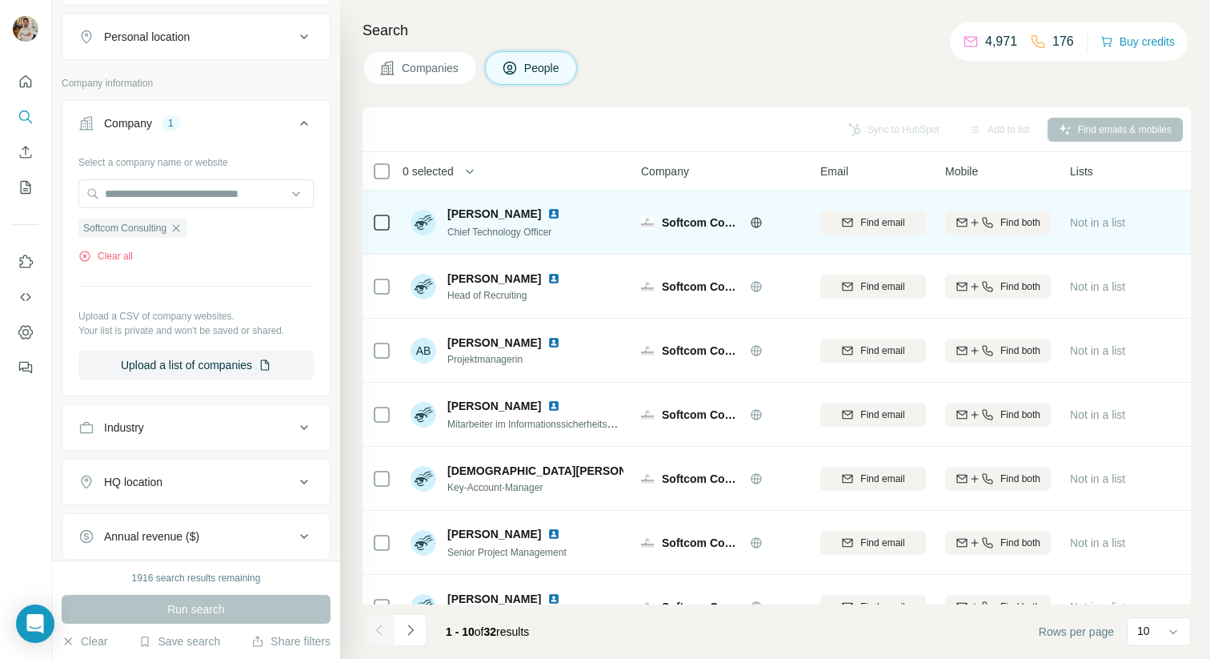
click at [547, 213] on img at bounding box center [553, 213] width 13 height 13
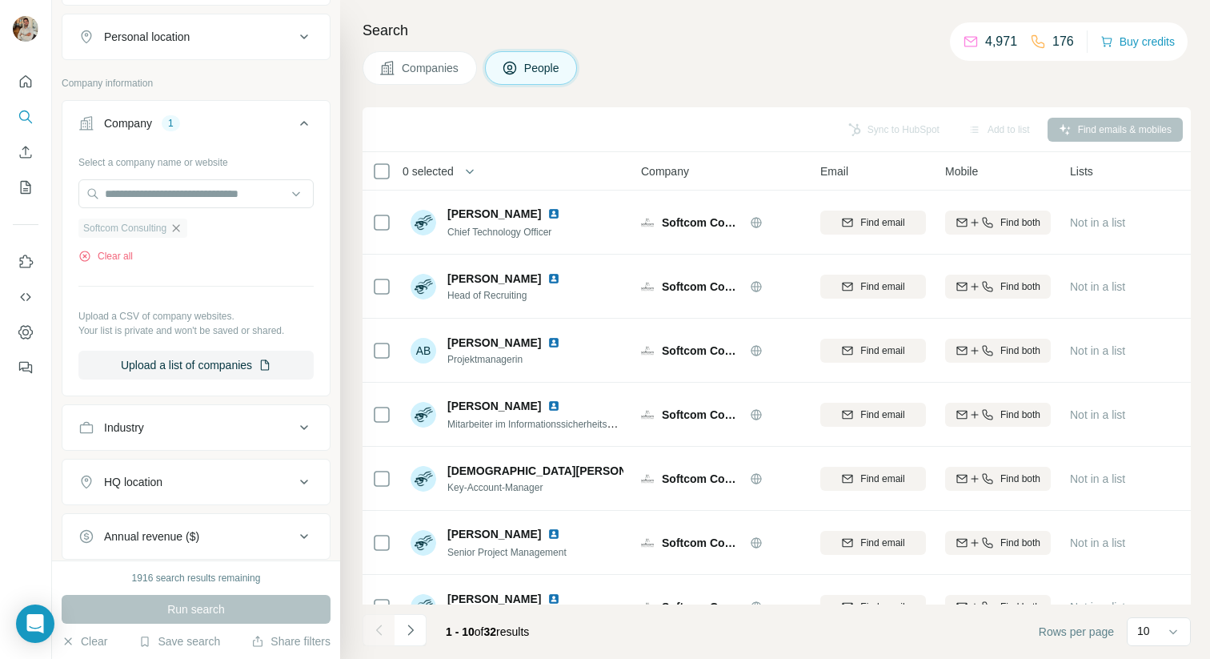
click at [179, 223] on icon "button" at bounding box center [176, 228] width 13 height 13
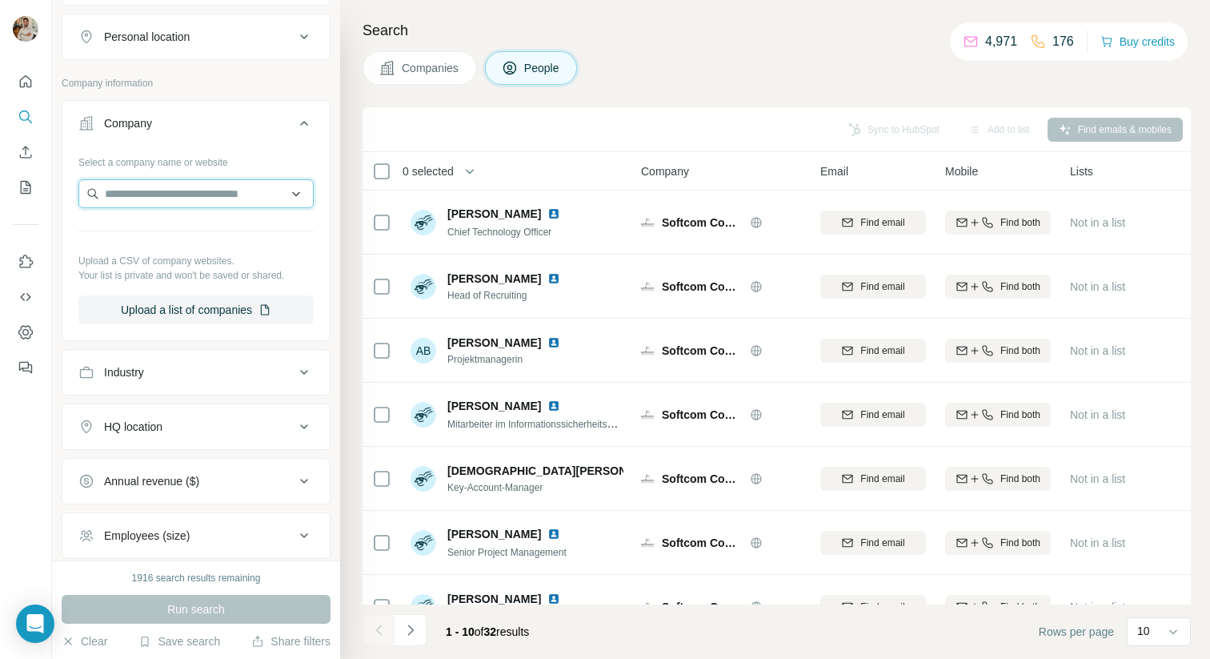
click at [160, 203] on input "text" at bounding box center [195, 193] width 235 height 29
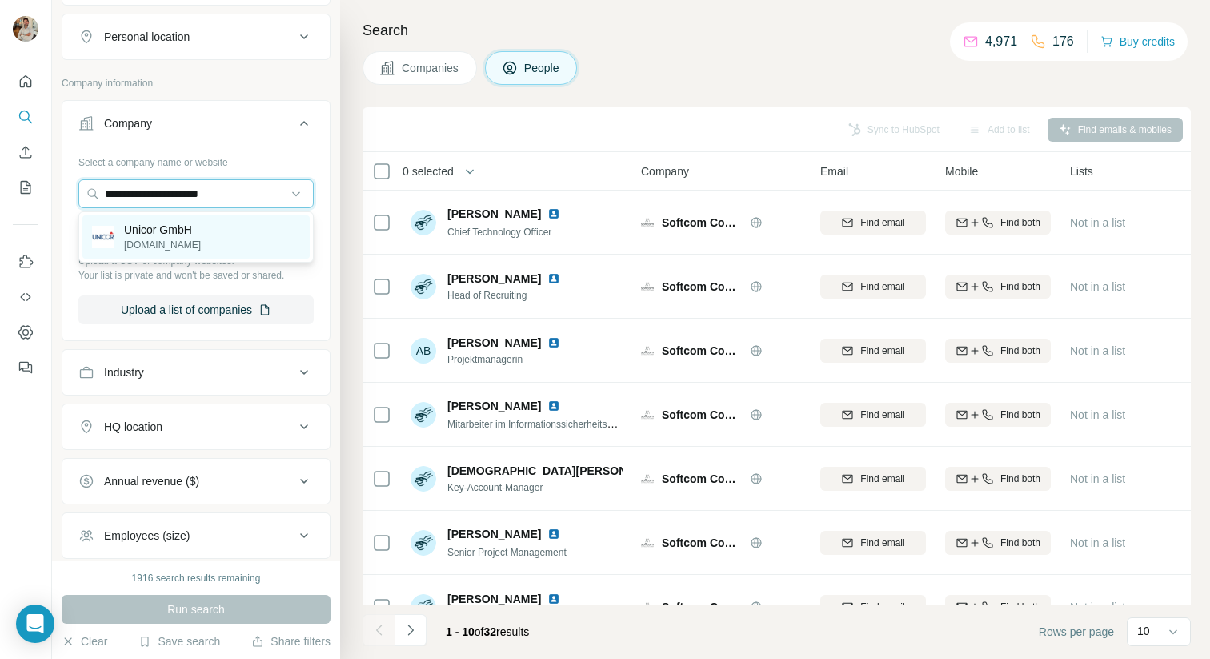
type input "**********"
click at [160, 231] on p "Unicor GmbH" at bounding box center [162, 230] width 77 height 16
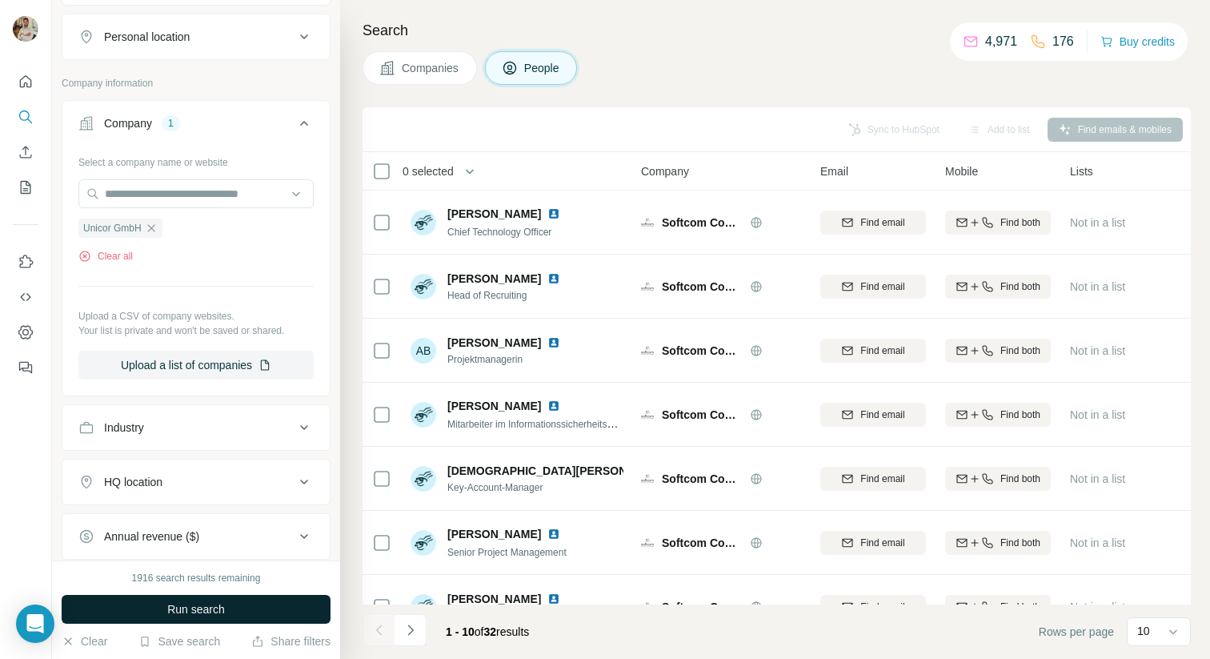
click at [266, 595] on button "Run search" at bounding box center [196, 609] width 269 height 29
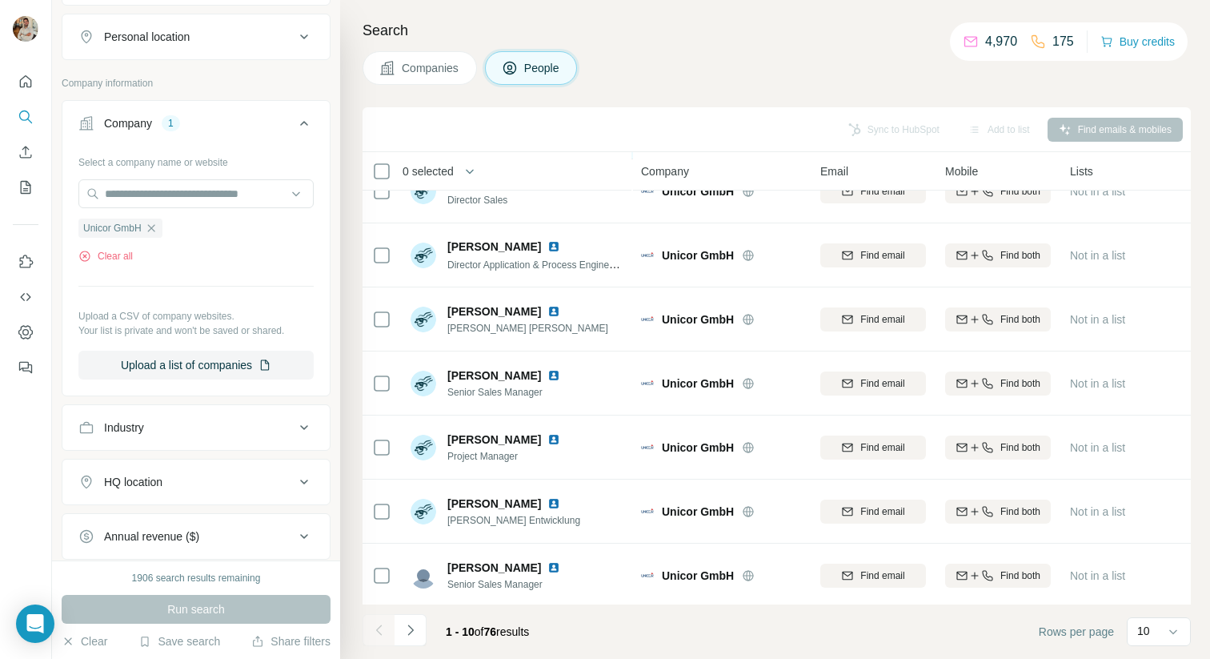
scroll to position [227, 0]
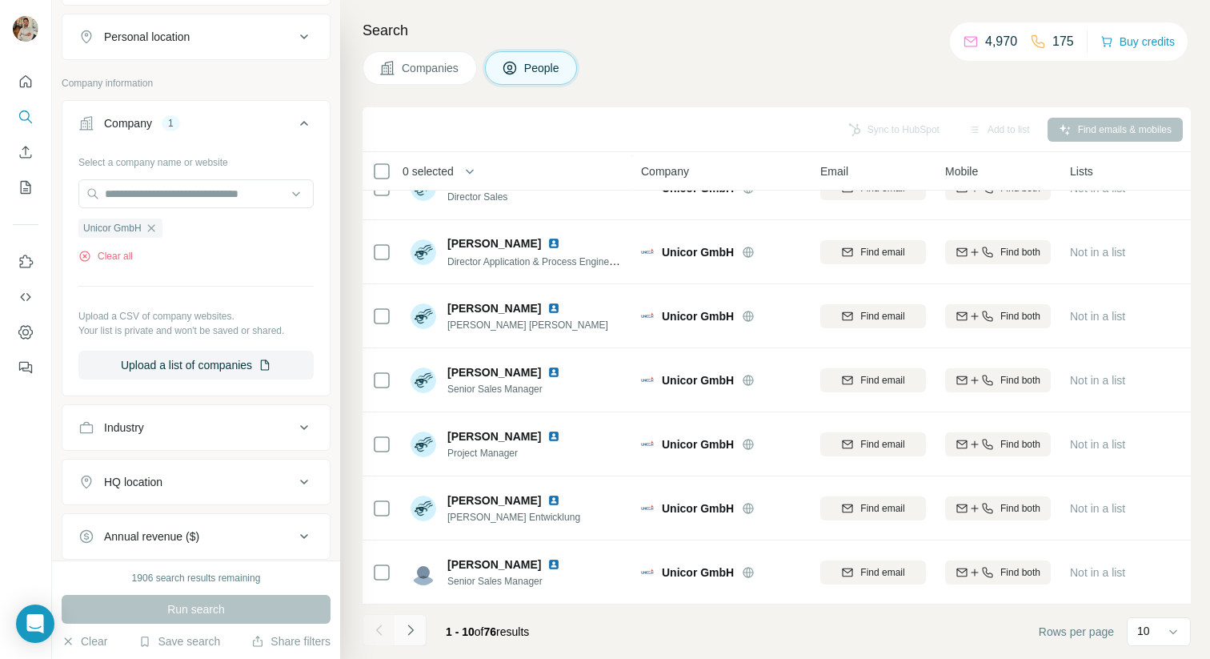
click at [419, 626] on button "Navigate to next page" at bounding box center [411, 630] width 32 height 32
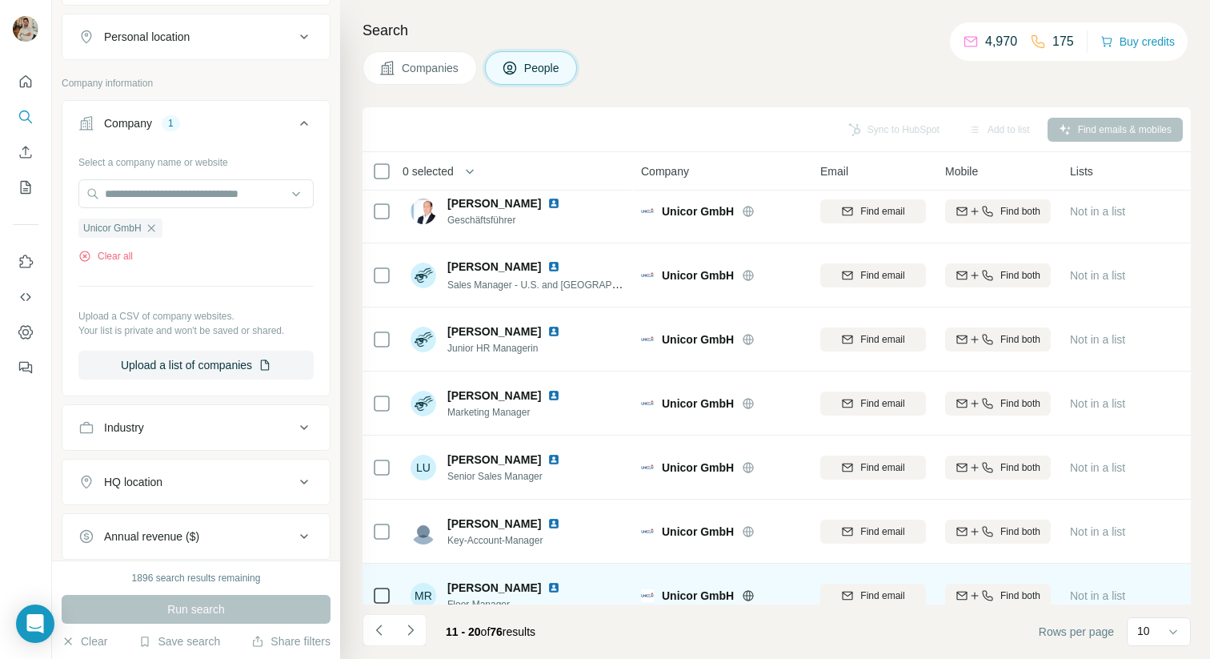
scroll to position [0, 0]
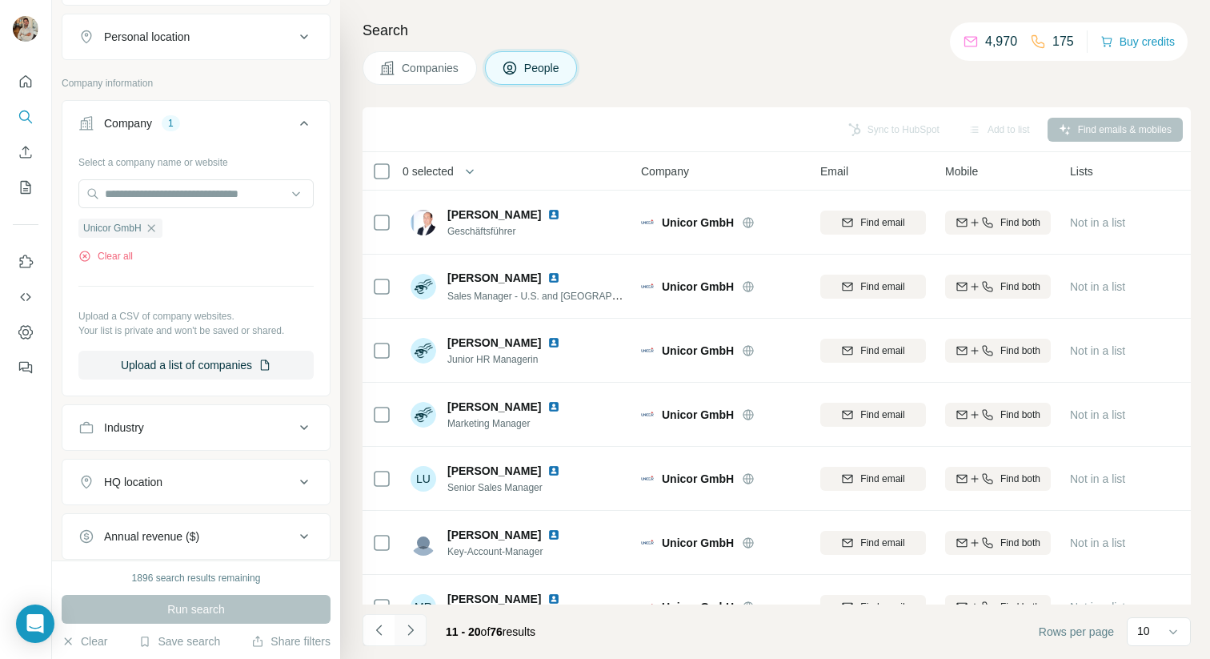
click at [407, 635] on icon "Navigate to next page" at bounding box center [411, 630] width 16 height 16
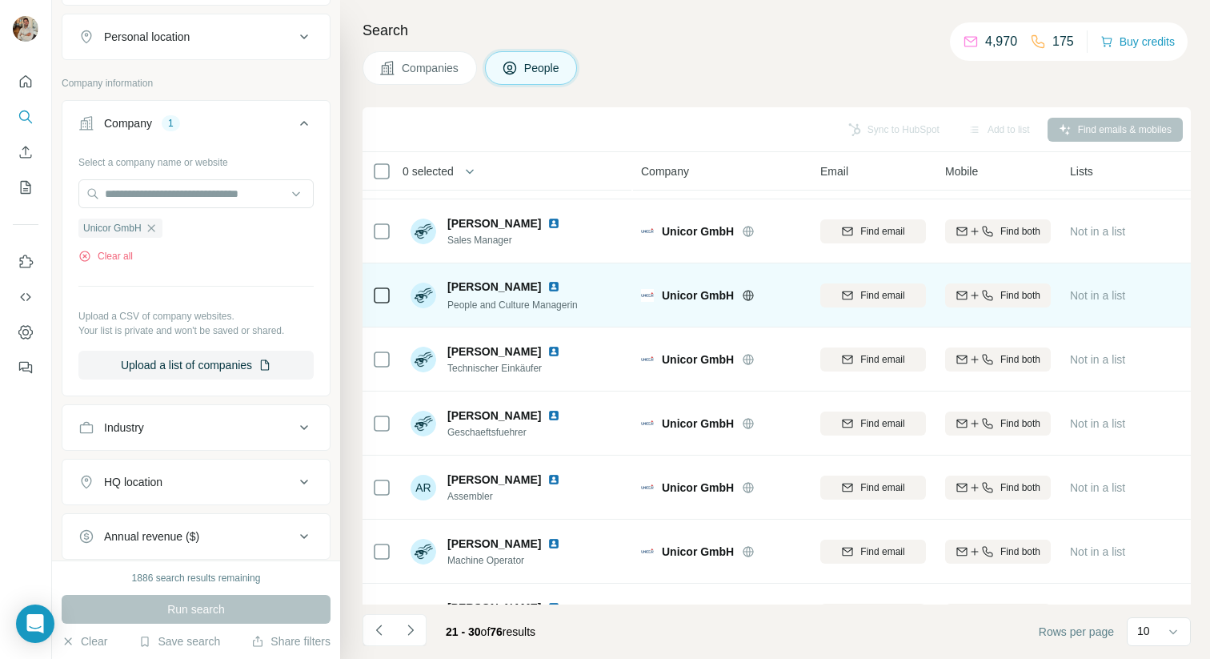
scroll to position [227, 0]
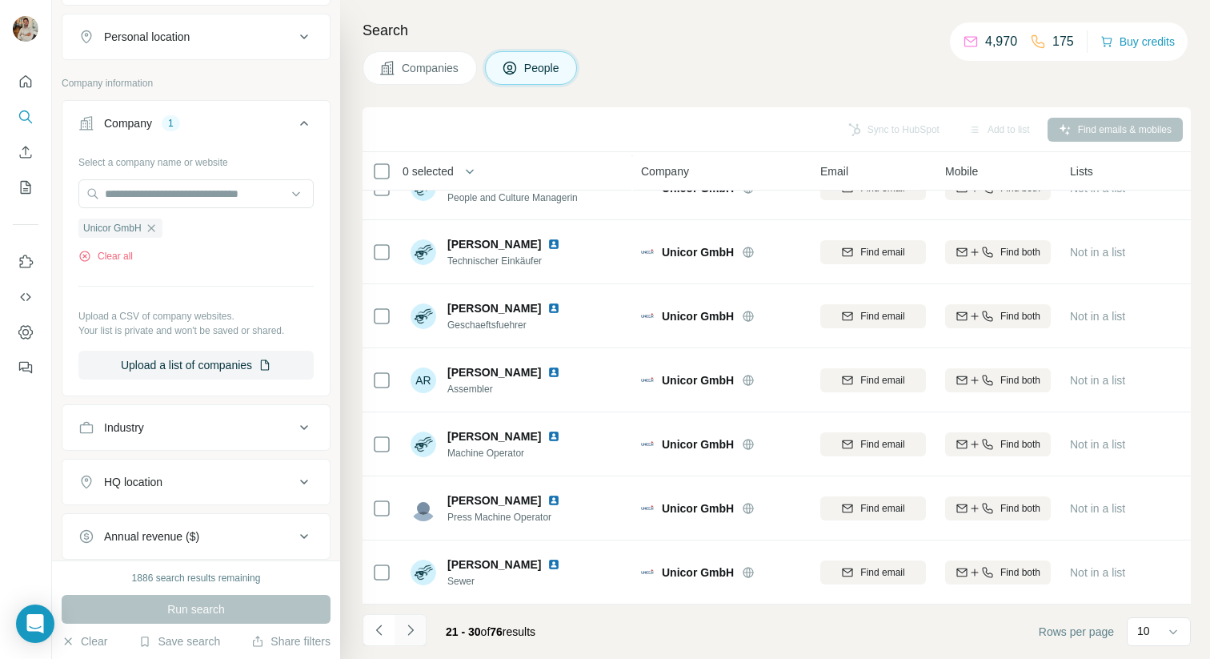
click at [425, 632] on button "Navigate to next page" at bounding box center [411, 630] width 32 height 32
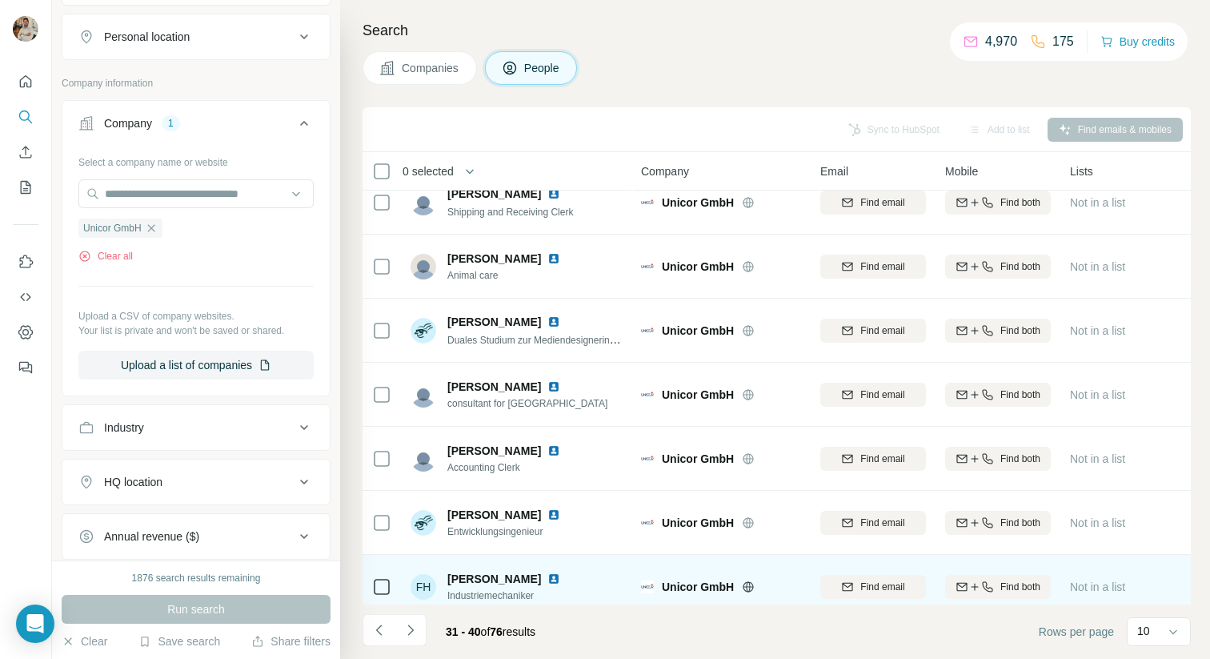
scroll to position [0, 0]
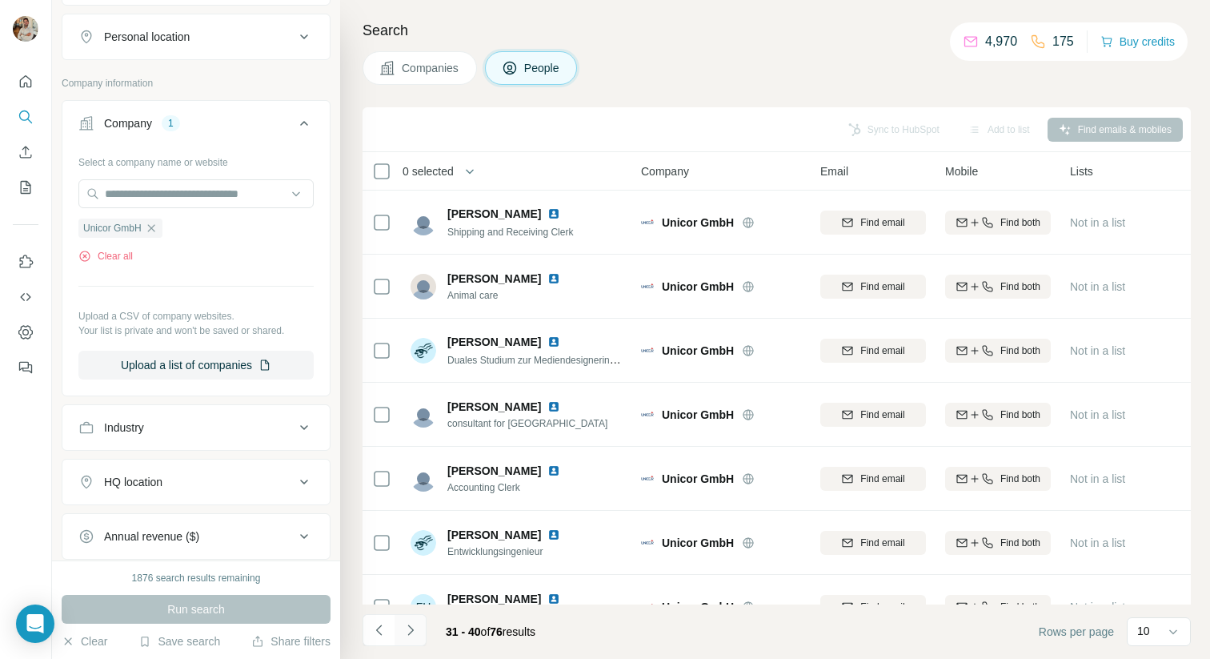
click at [420, 634] on button "Navigate to next page" at bounding box center [411, 630] width 32 height 32
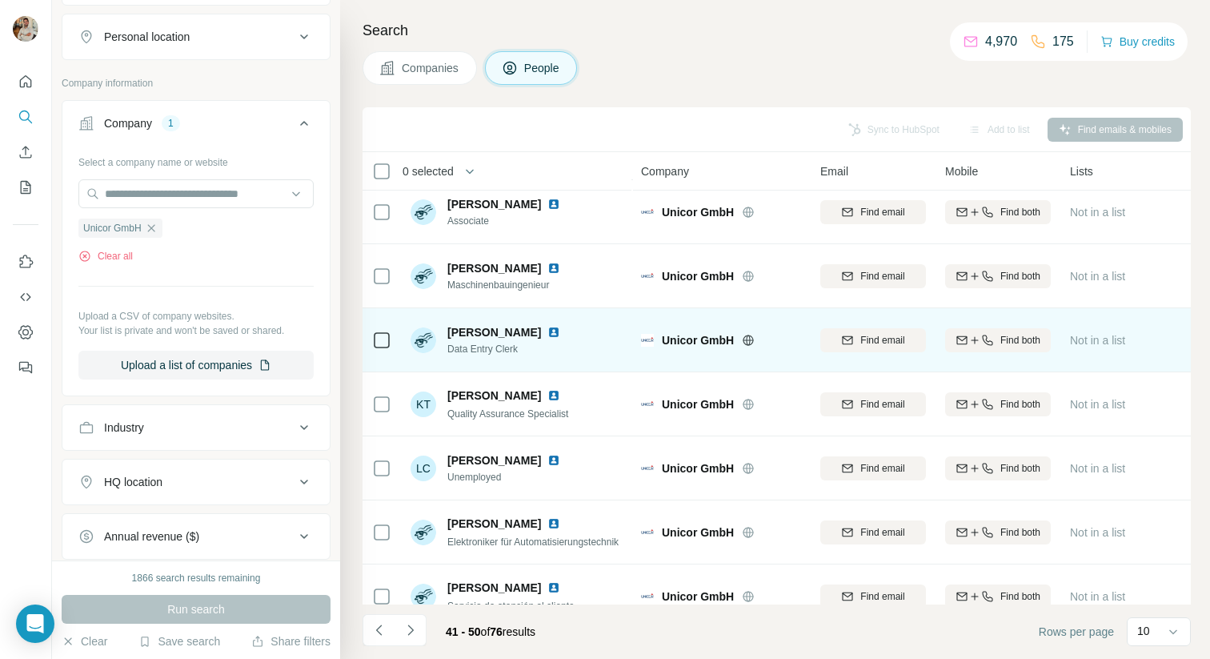
scroll to position [227, 0]
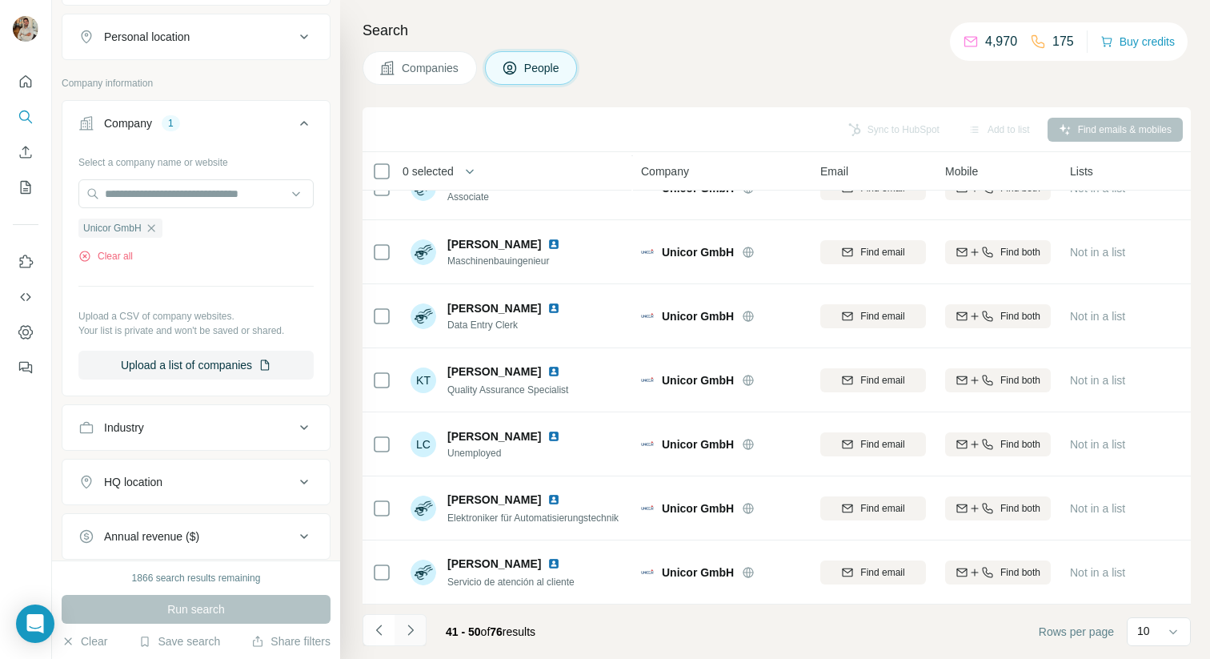
click at [413, 635] on icon "Navigate to next page" at bounding box center [411, 630] width 16 height 16
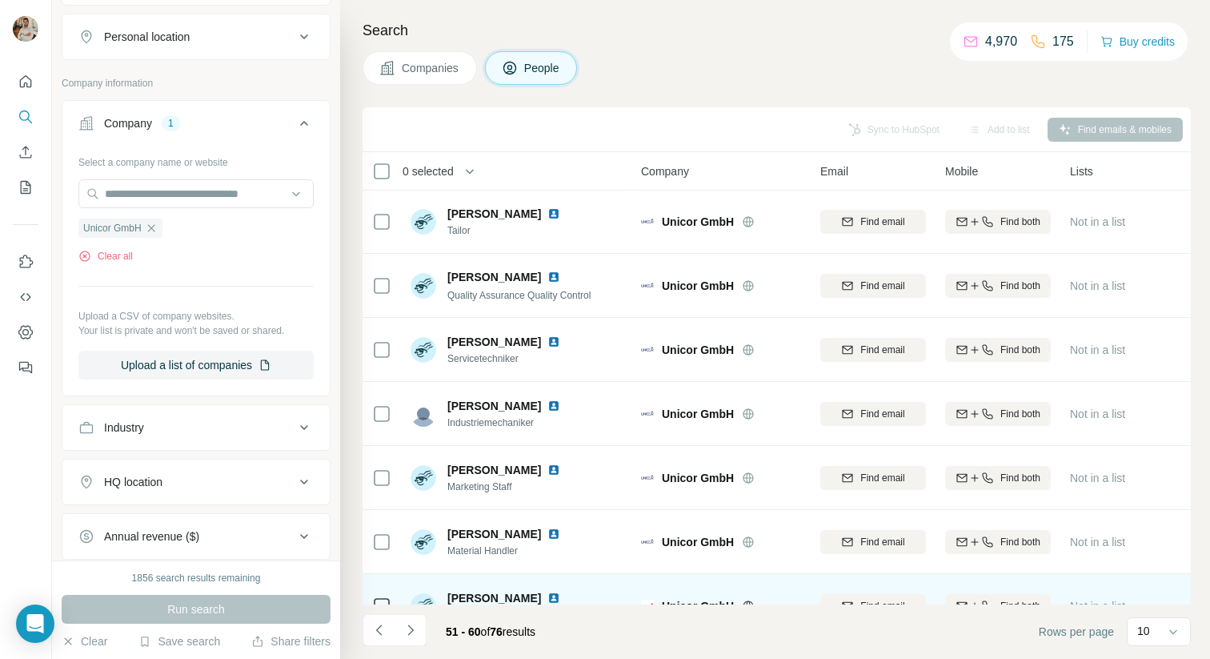
scroll to position [0, 0]
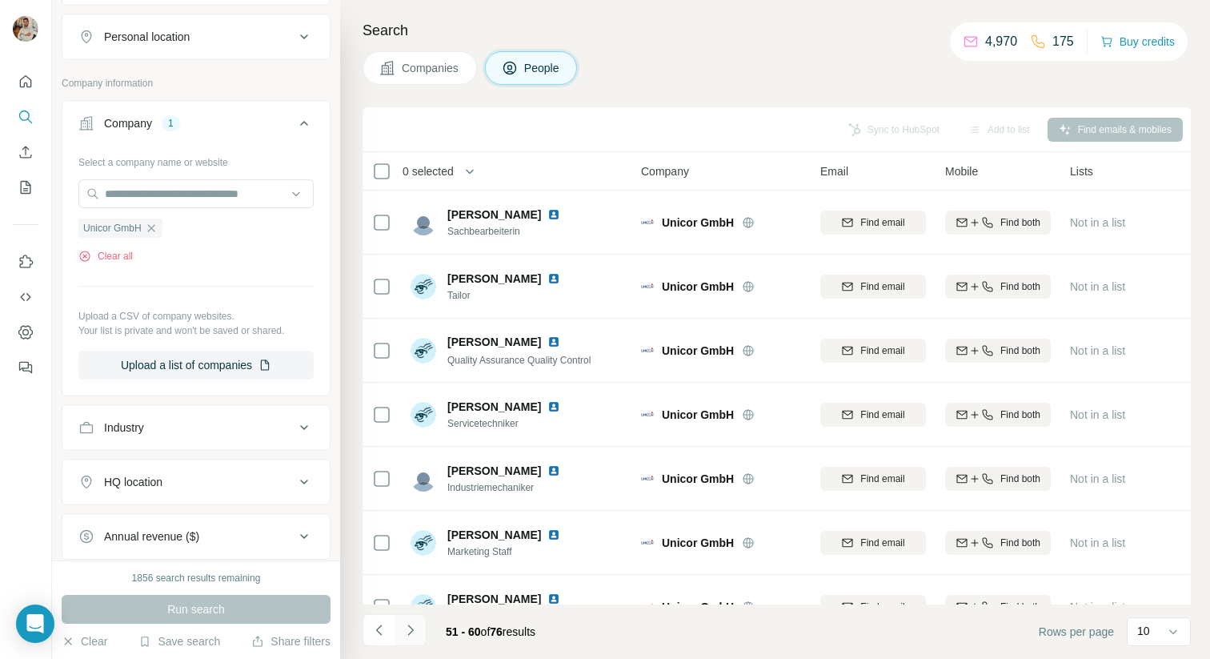
click at [411, 642] on button "Navigate to next page" at bounding box center [411, 630] width 32 height 32
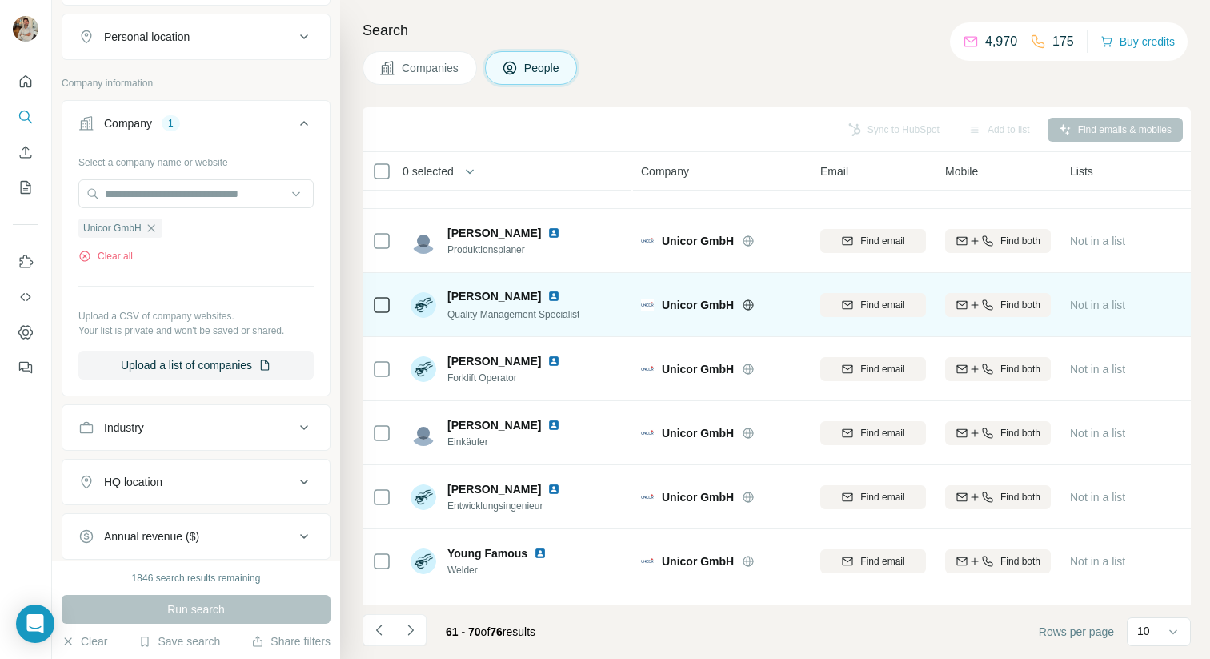
scroll to position [227, 0]
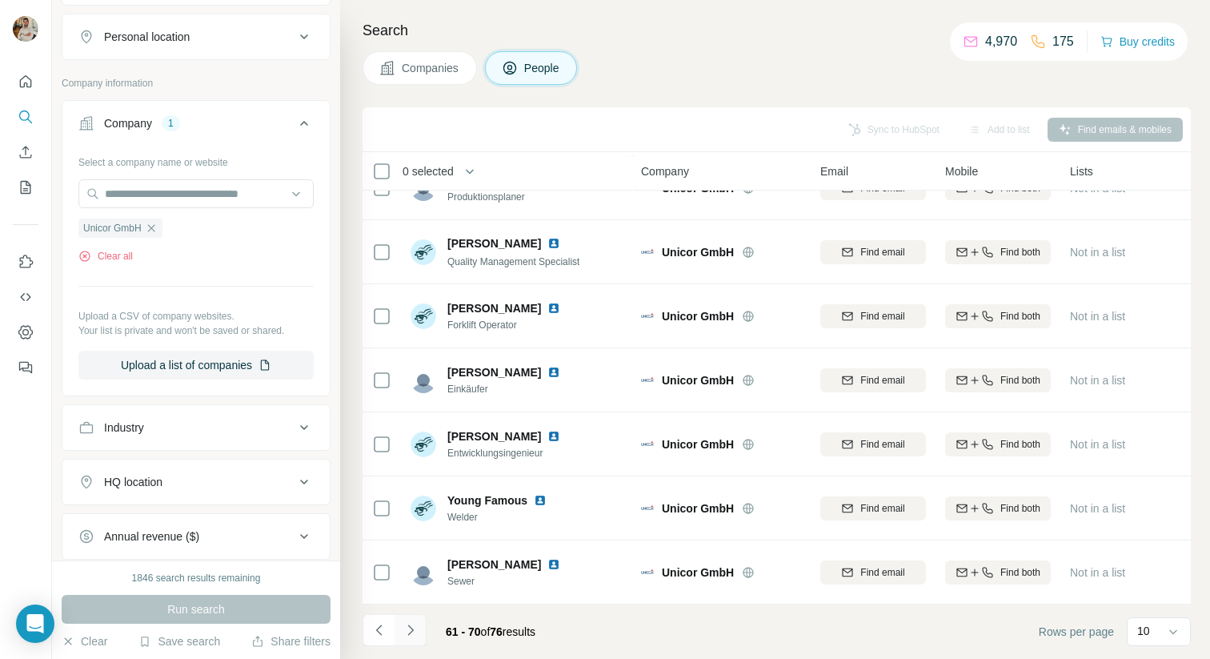
click at [418, 635] on button "Navigate to next page" at bounding box center [411, 630] width 32 height 32
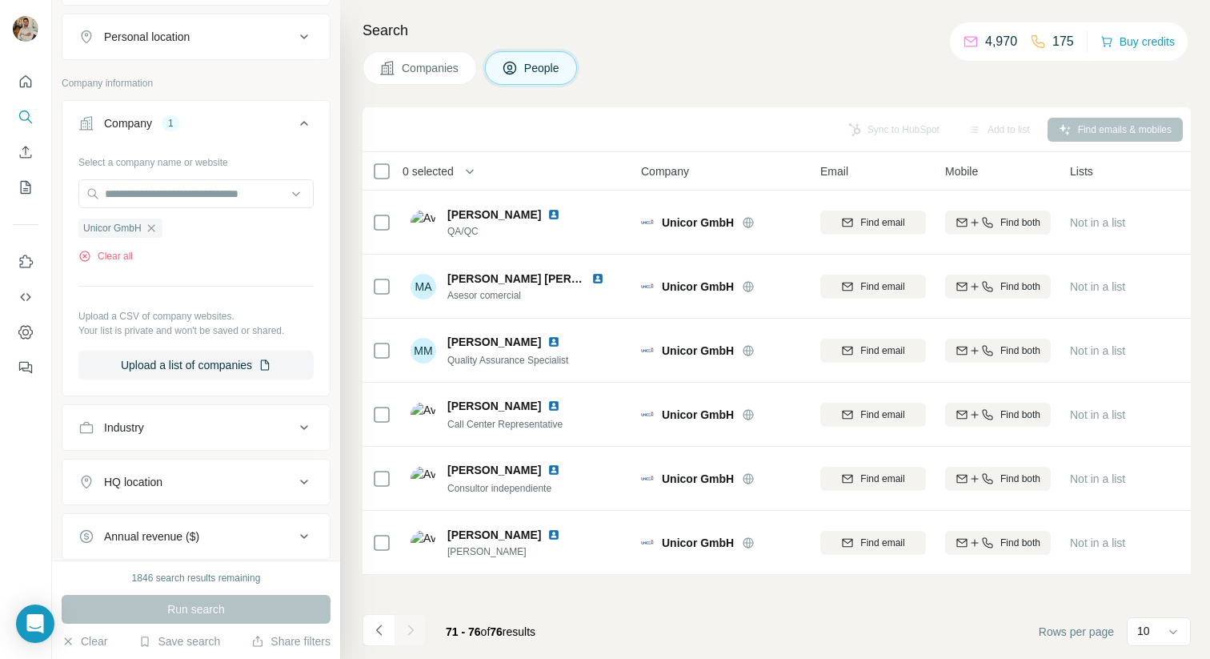
scroll to position [0, 0]
click at [379, 628] on icon "Navigate to previous page" at bounding box center [378, 629] width 6 height 10
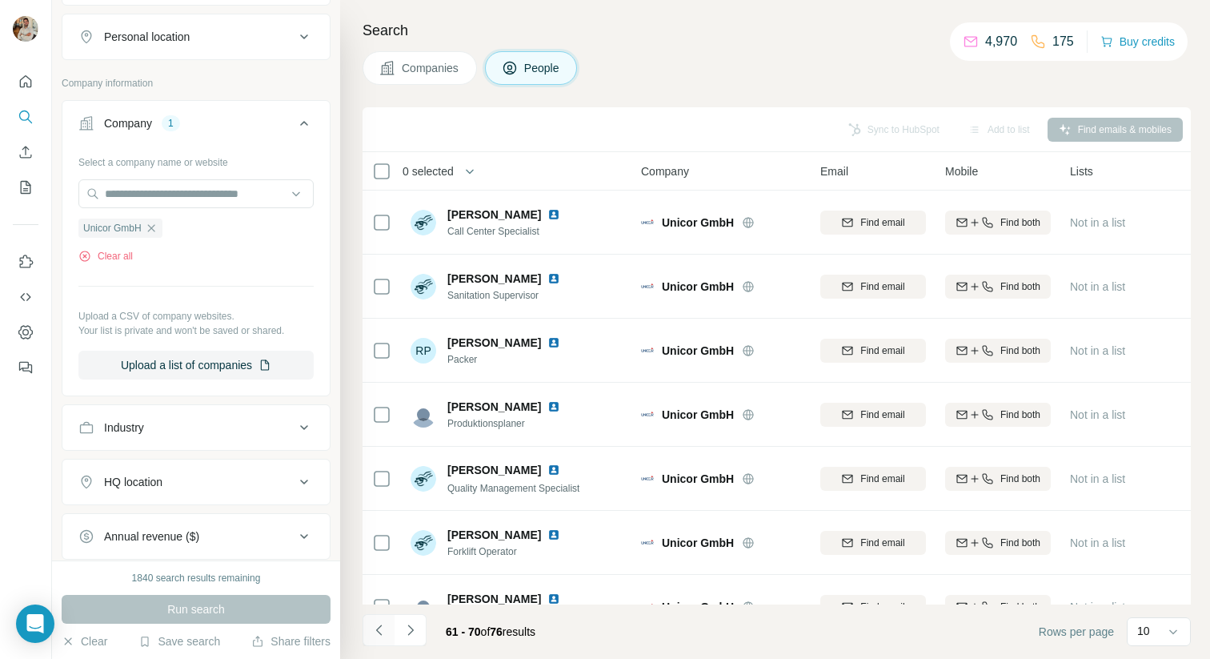
click at [379, 628] on icon "Navigate to previous page" at bounding box center [378, 629] width 6 height 10
click at [379, 628] on icon "Navigate to previous page" at bounding box center [379, 630] width 16 height 16
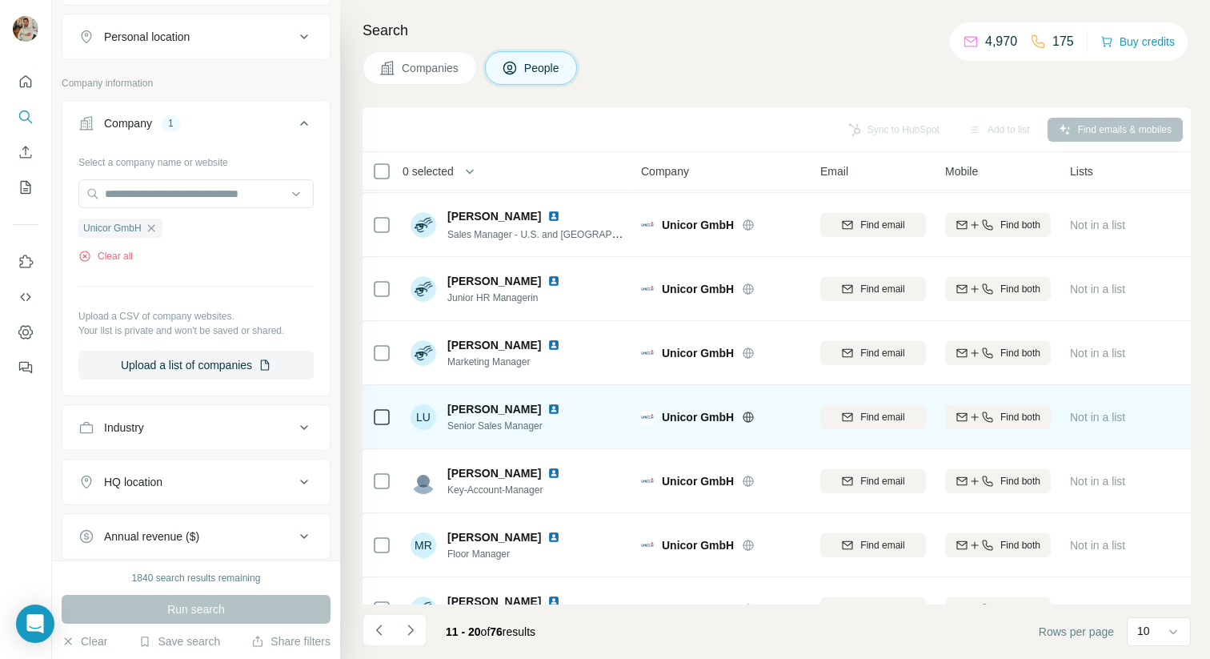
scroll to position [63, 0]
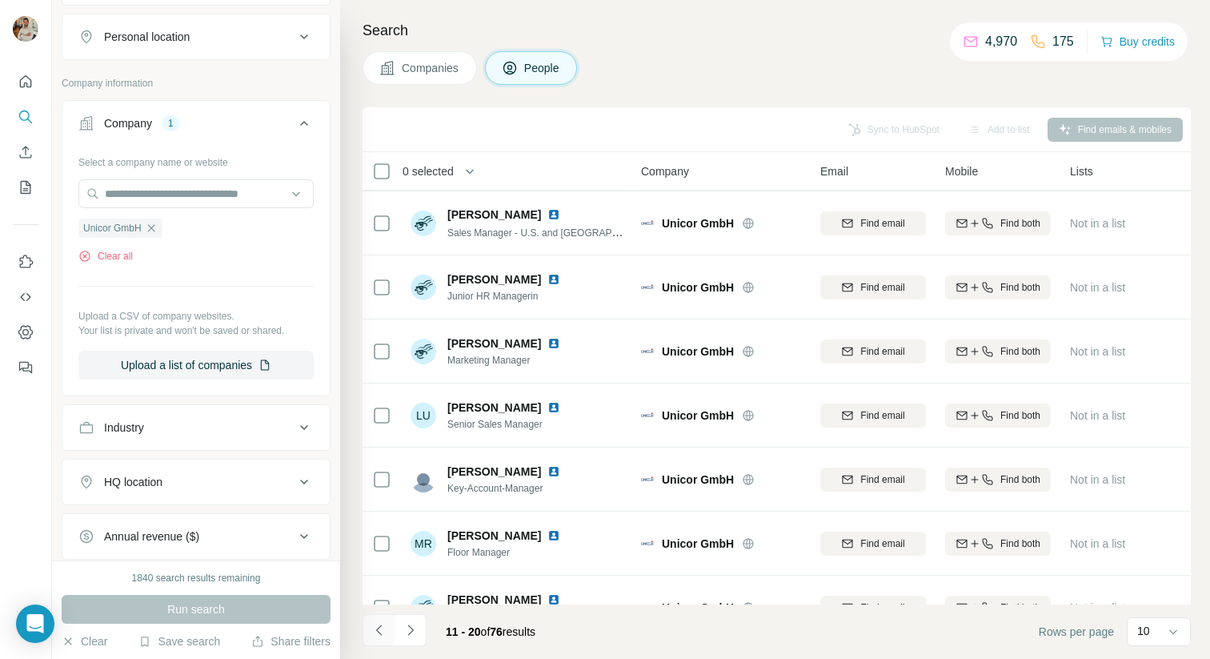
click at [379, 627] on icon "Navigate to previous page" at bounding box center [378, 629] width 6 height 10
click at [379, 627] on div at bounding box center [379, 630] width 32 height 32
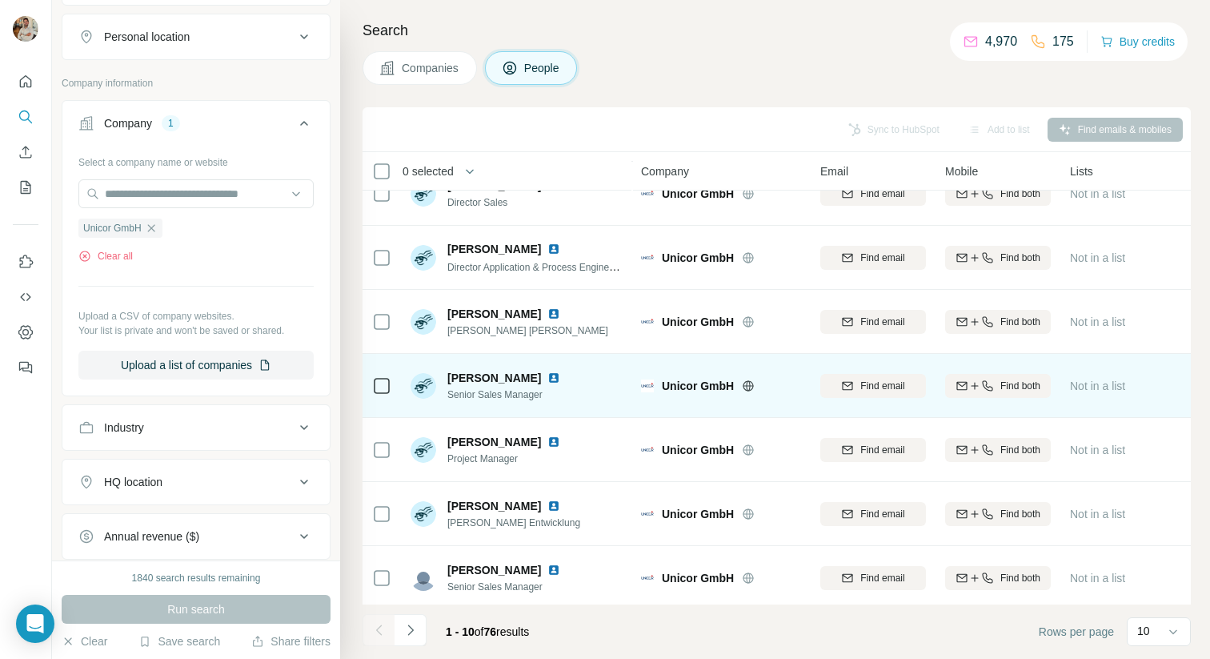
scroll to position [227, 0]
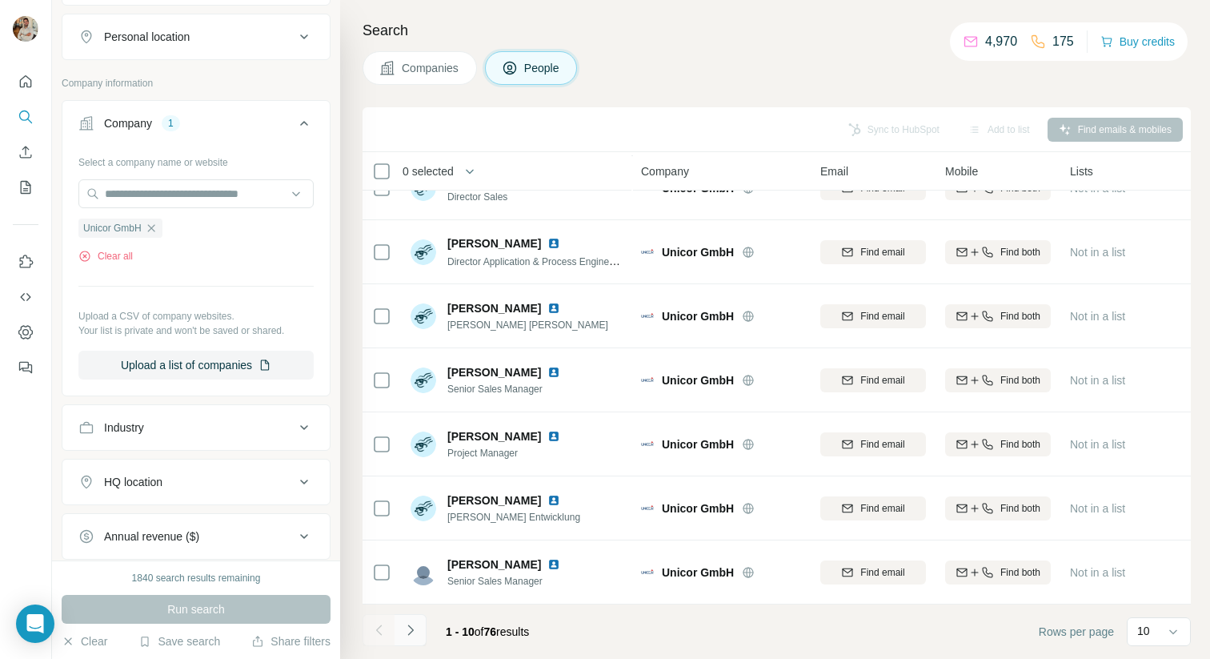
click at [408, 628] on icon "Navigate to next page" at bounding box center [411, 630] width 16 height 16
click at [413, 634] on icon "Navigate to next page" at bounding box center [411, 630] width 16 height 16
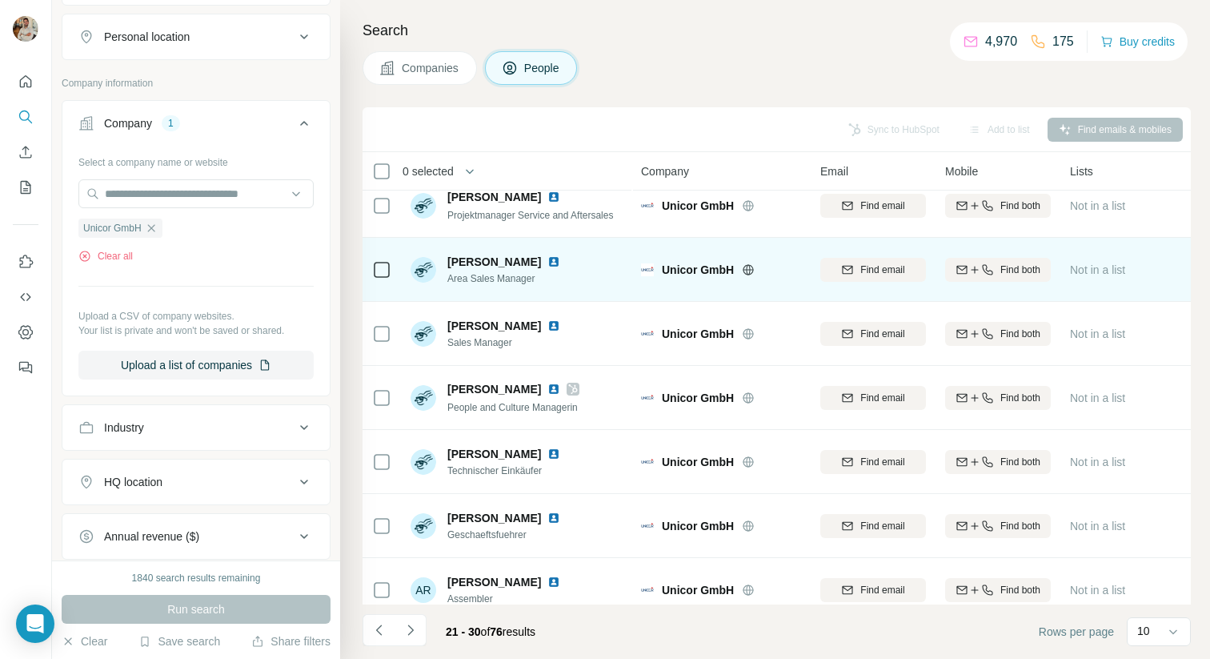
scroll to position [0, 0]
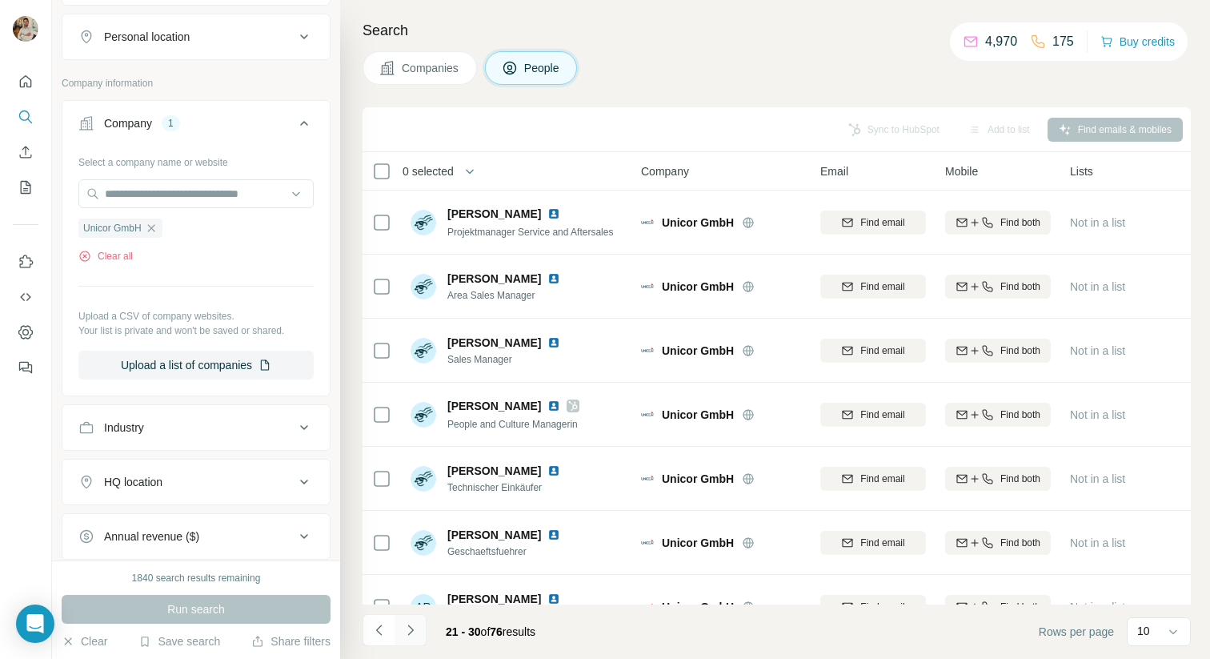
click at [419, 617] on button "Navigate to next page" at bounding box center [411, 630] width 32 height 32
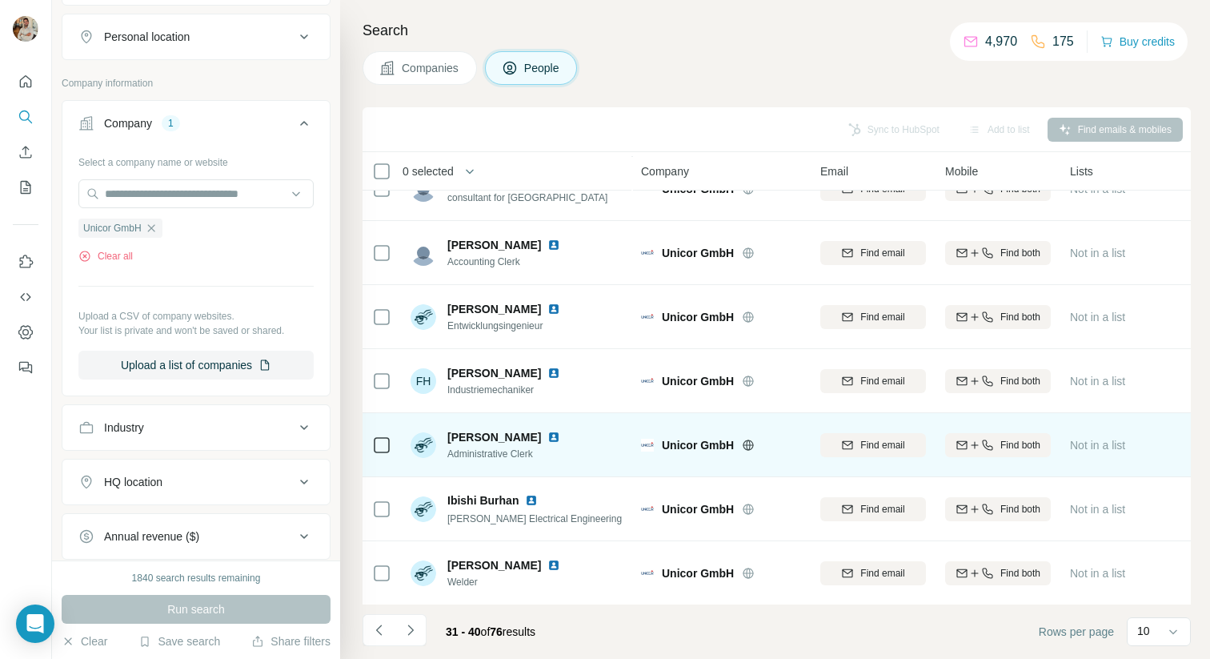
scroll to position [227, 0]
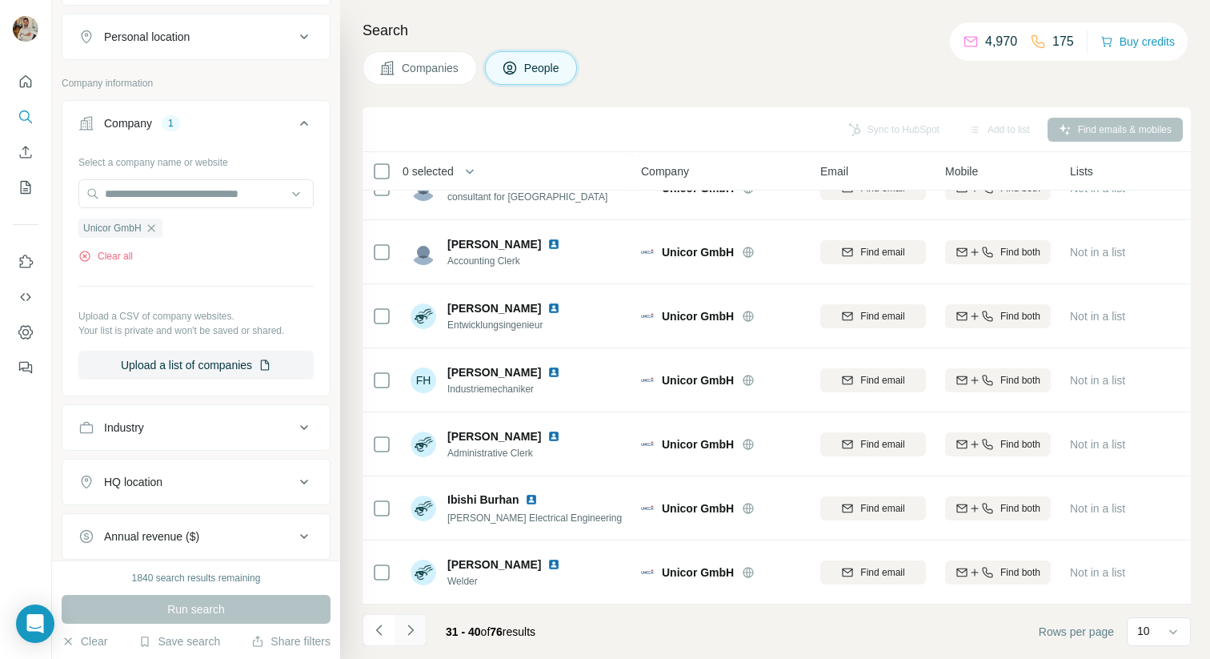
click at [418, 619] on button "Navigate to next page" at bounding box center [411, 630] width 32 height 32
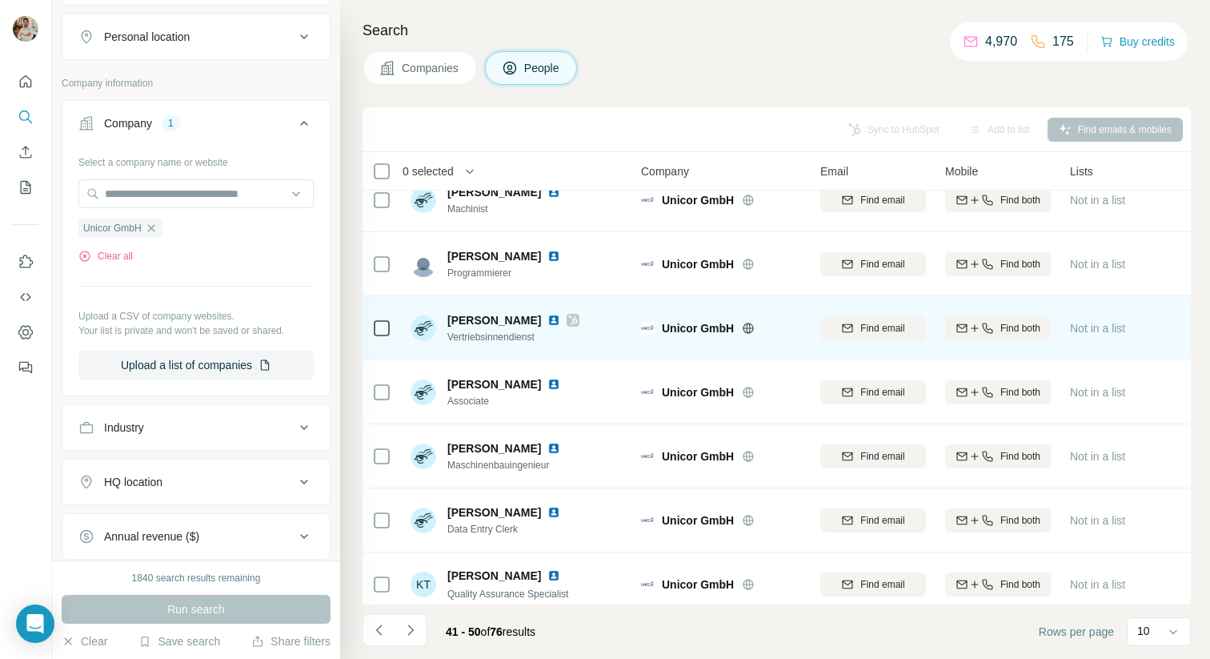
scroll to position [0, 0]
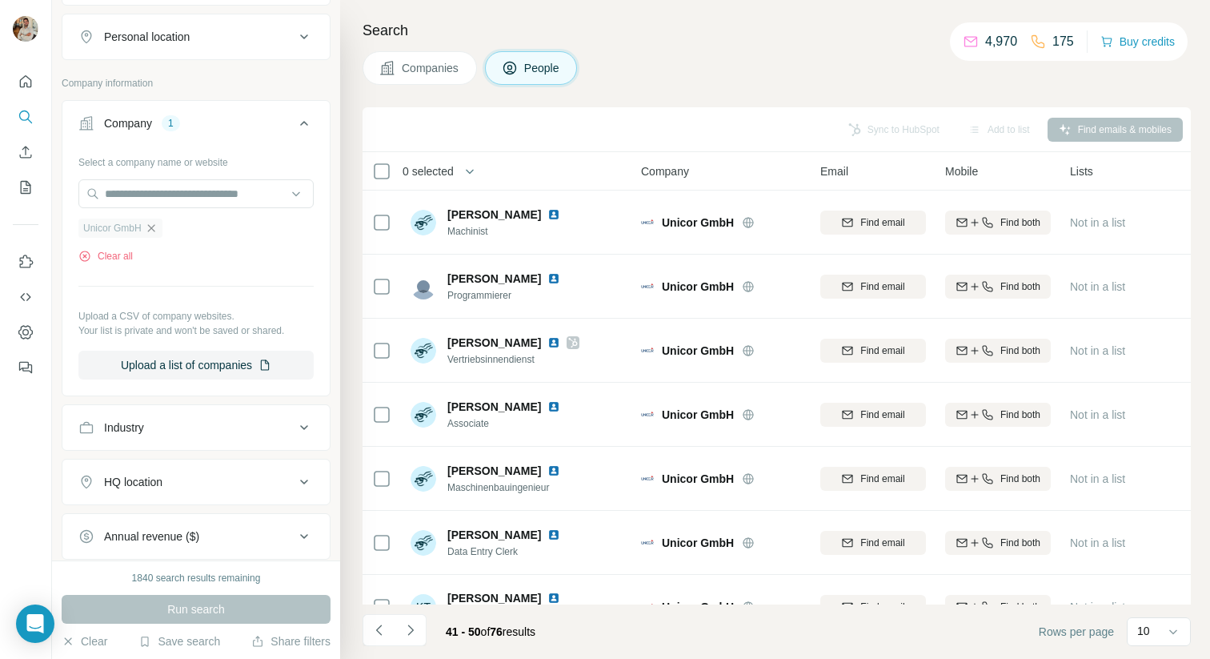
click at [155, 223] on icon "button" at bounding box center [151, 228] width 13 height 13
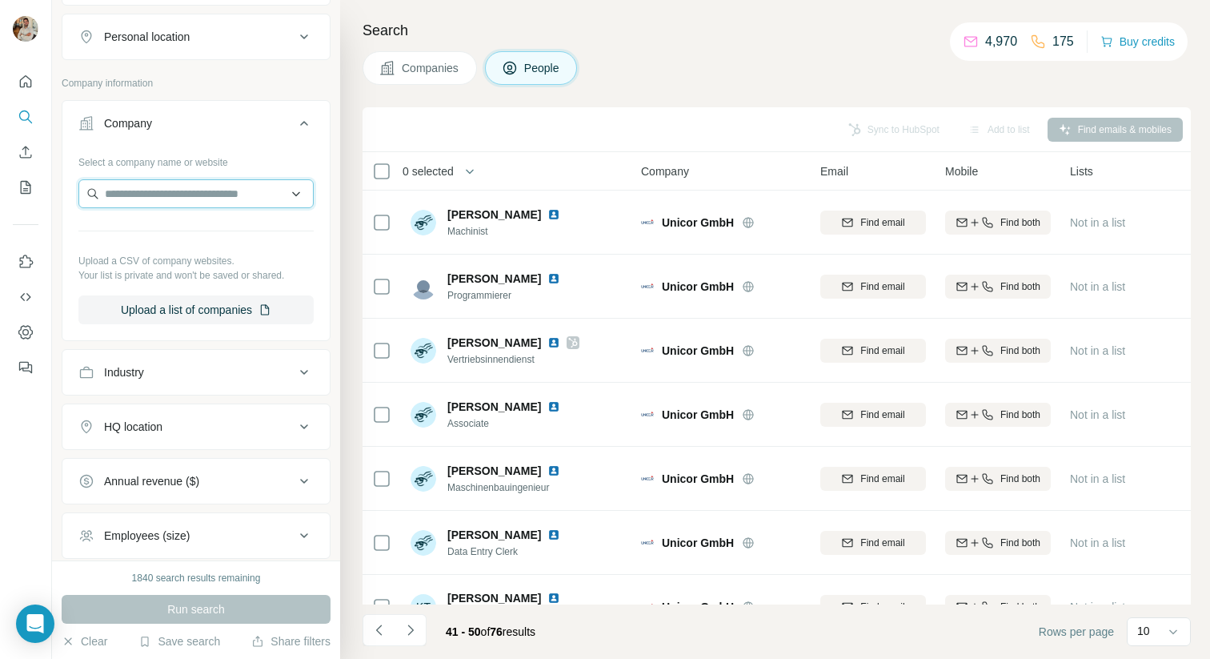
click at [150, 191] on input "text" at bounding box center [195, 193] width 235 height 29
paste input "**********"
type input "**********"
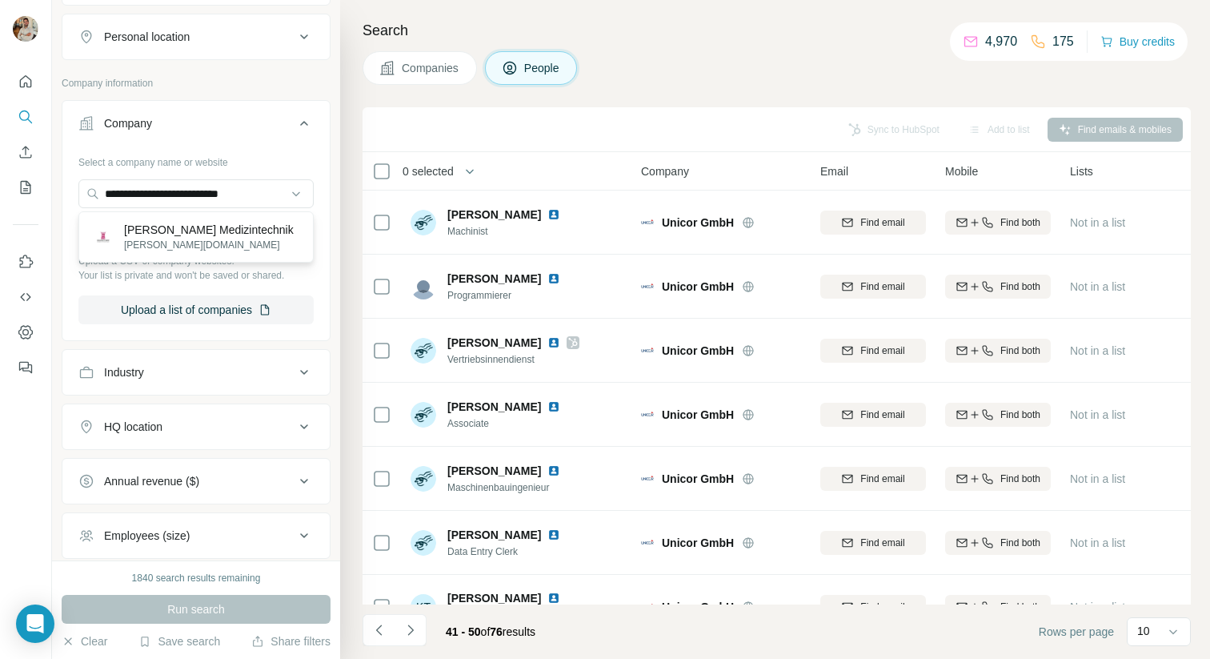
click at [190, 227] on p "[PERSON_NAME] Medizintechnik" at bounding box center [209, 230] width 170 height 16
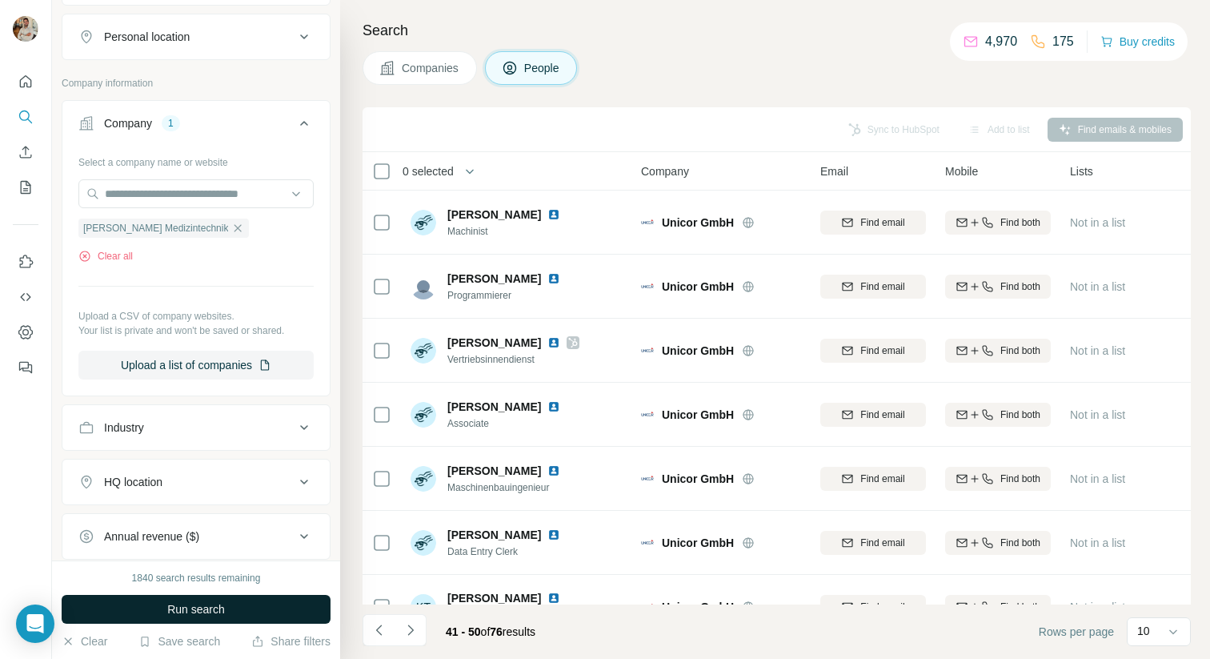
click at [251, 603] on button "Run search" at bounding box center [196, 609] width 269 height 29
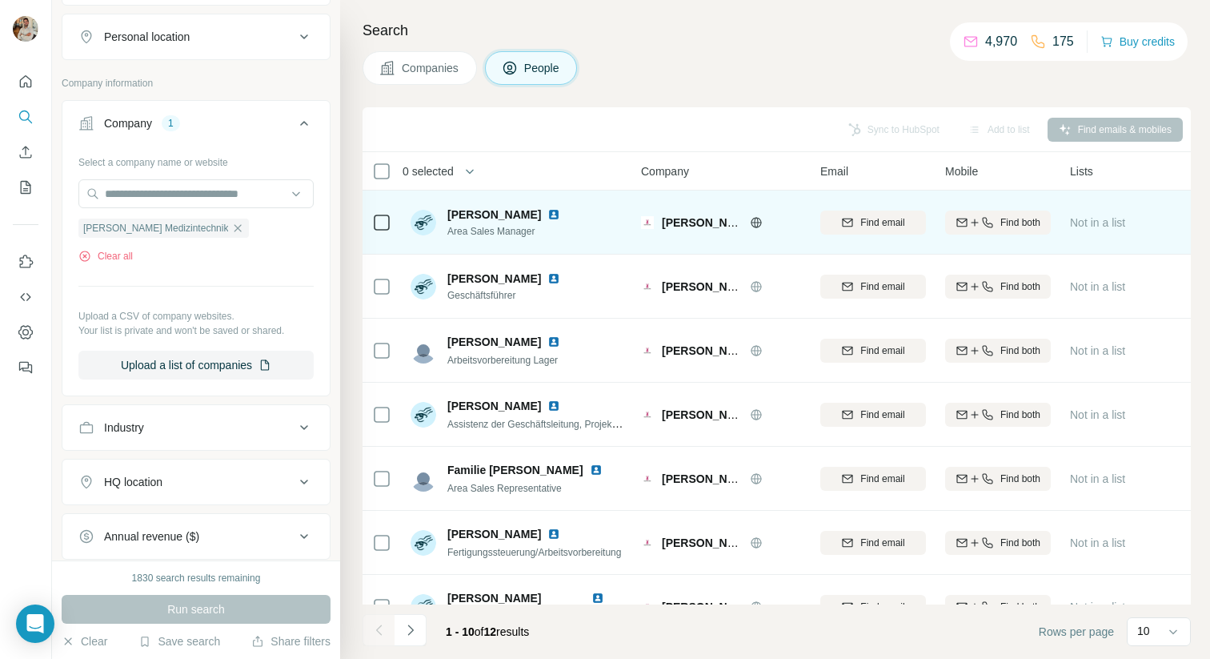
click at [547, 215] on img at bounding box center [553, 214] width 13 height 13
